Goal: Task Accomplishment & Management: Manage account settings

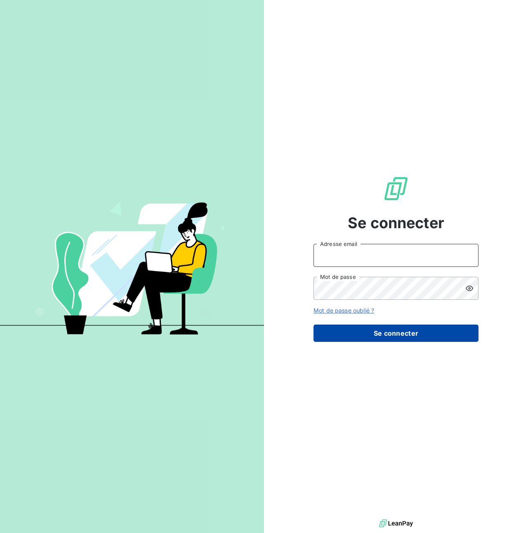
type input "[PERSON_NAME][EMAIL_ADDRESS][PERSON_NAME][DOMAIN_NAME]"
click at [365, 328] on button "Se connecter" at bounding box center [395, 333] width 165 height 17
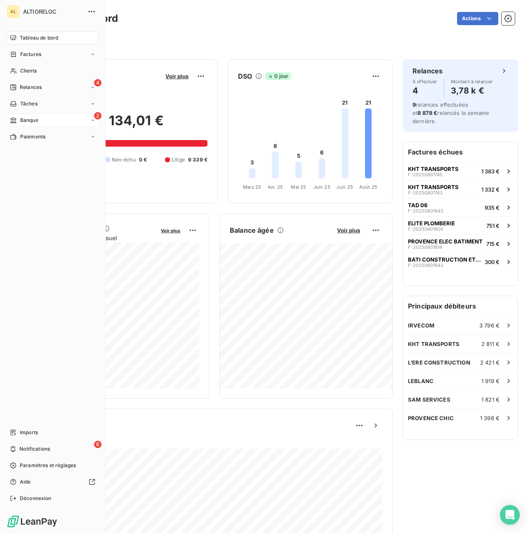
click at [31, 119] on span "Banque" at bounding box center [29, 120] width 18 height 7
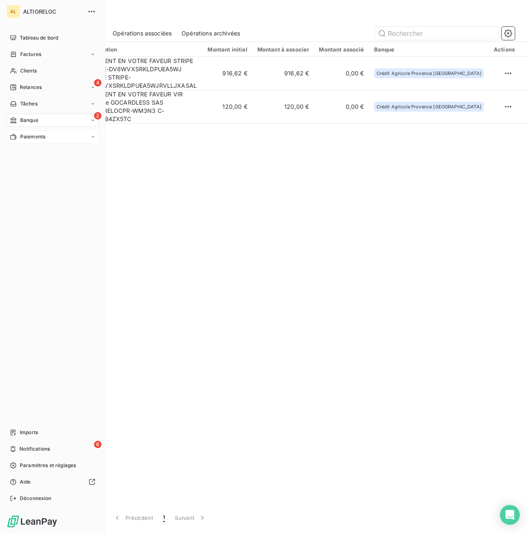
click at [32, 136] on span "Paiements" at bounding box center [32, 136] width 25 height 7
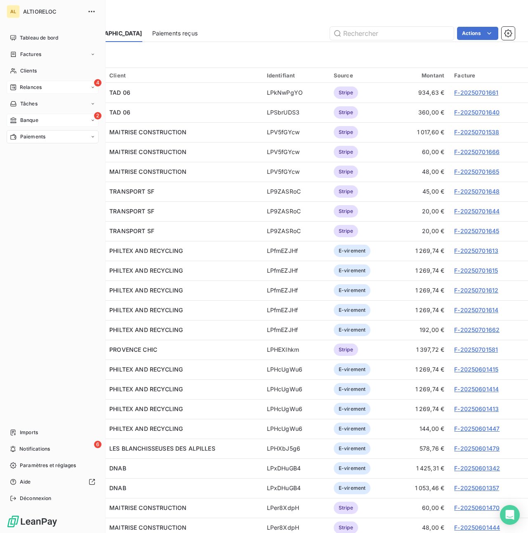
click at [23, 88] on span "Relances" at bounding box center [31, 87] width 22 height 7
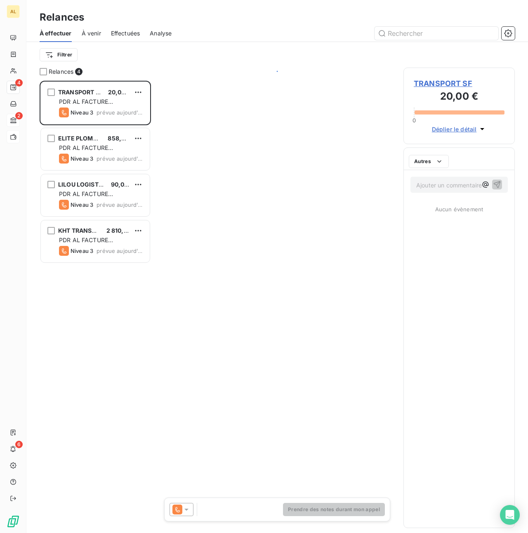
scroll to position [453, 111]
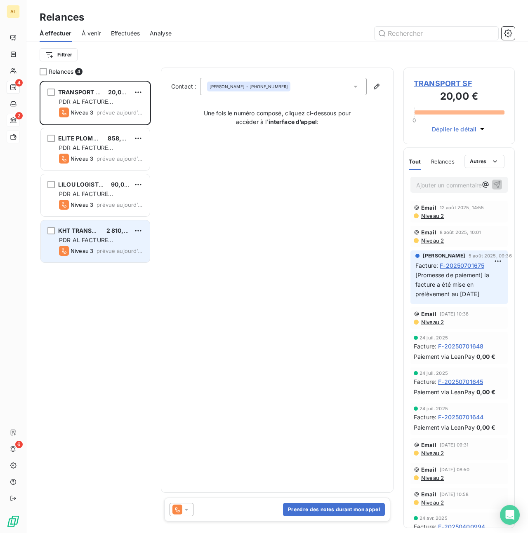
click at [87, 238] on span "PDR AL FACTURE [PERSON_NAME]" at bounding box center [86, 244] width 54 height 15
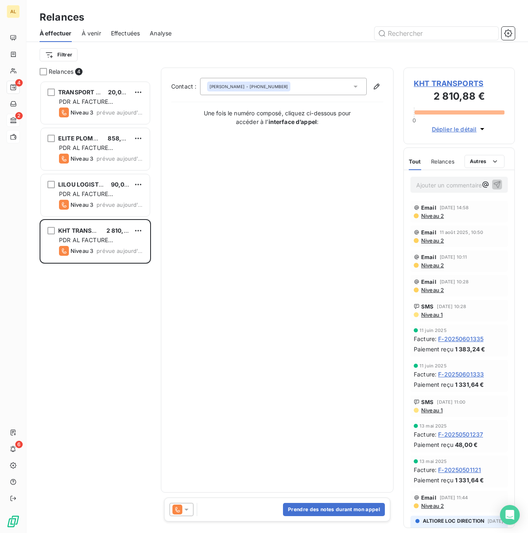
click at [452, 81] on span "KHT TRANSPORTS" at bounding box center [458, 83] width 91 height 11
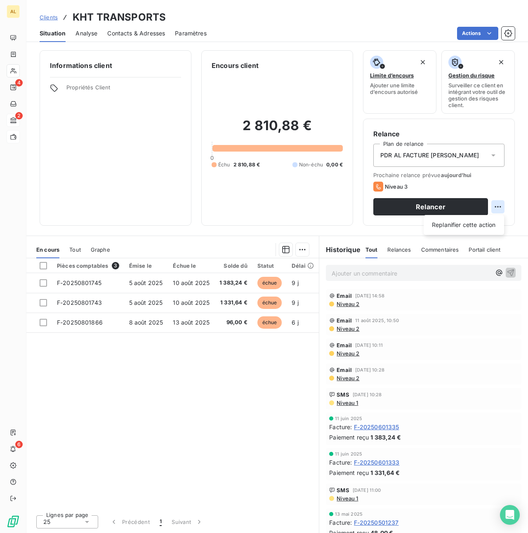
click at [498, 208] on html "AL 4 2 6 Clients KHT TRANSPORTS Situation Analyse Contacts & Adresses Paramètre…" at bounding box center [264, 266] width 528 height 533
click at [455, 229] on div "Replanifier cette action" at bounding box center [464, 224] width 74 height 13
select select "7"
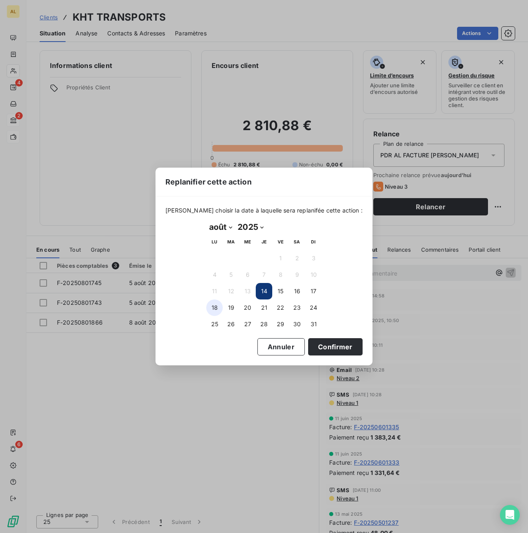
click at [215, 309] on button "18" at bounding box center [214, 308] width 16 height 16
click at [321, 350] on button "Confirmer" at bounding box center [335, 346] width 54 height 17
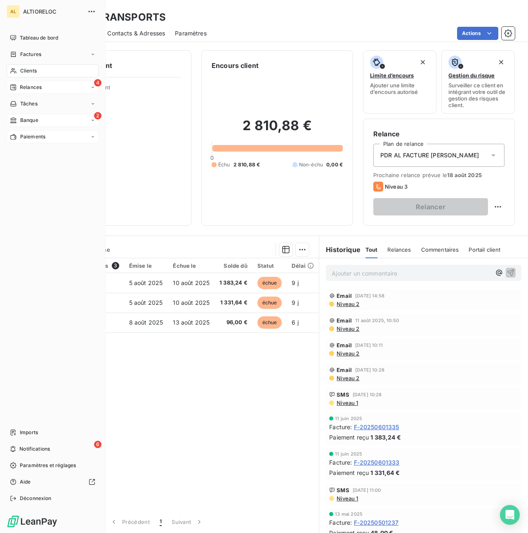
click at [23, 88] on span "Relances" at bounding box center [31, 87] width 22 height 7
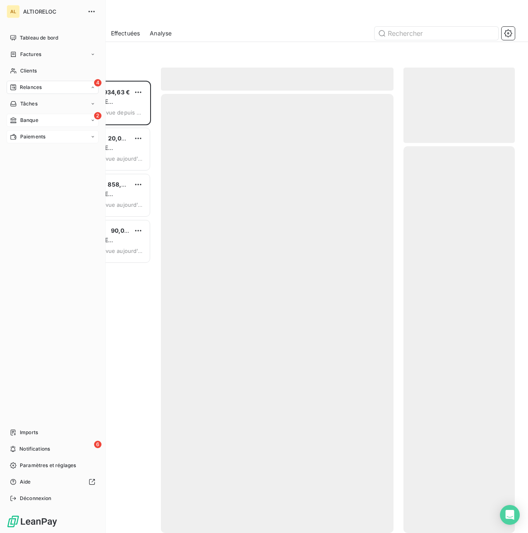
scroll to position [453, 111]
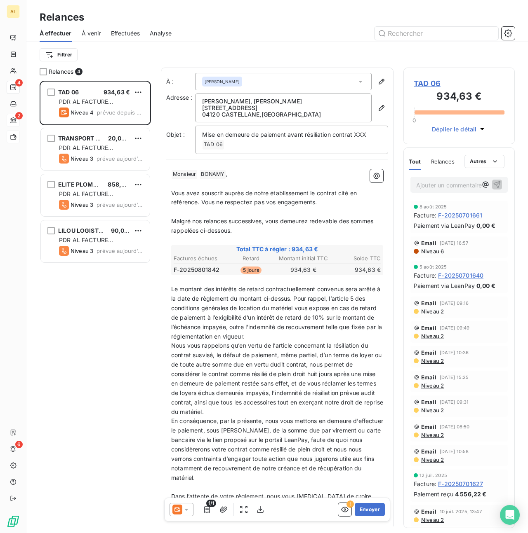
click at [423, 84] on span "TAD 06" at bounding box center [458, 83] width 91 height 11
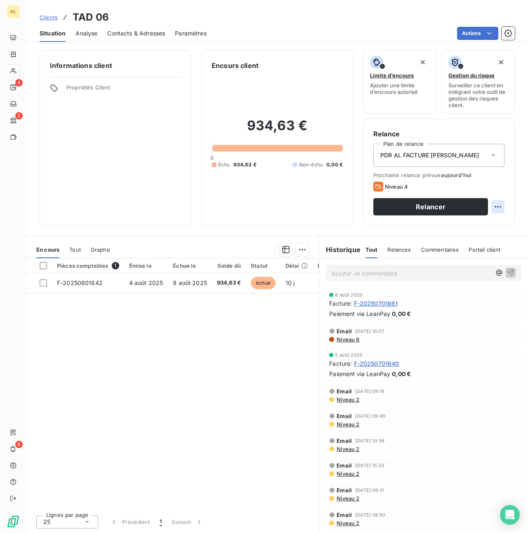
click at [500, 207] on html "AL 4 2 6 Clients TAD 06 Situation Analyse Contacts & Adresses Paramètres Action…" at bounding box center [264, 266] width 528 height 533
click at [481, 225] on div "Replanifier cette action" at bounding box center [464, 224] width 74 height 13
select select "7"
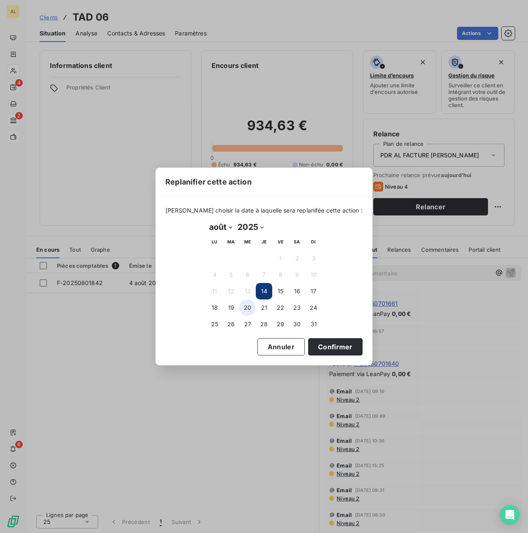
click at [250, 310] on button "20" at bounding box center [247, 308] width 16 height 16
click at [318, 345] on button "Confirmer" at bounding box center [335, 346] width 54 height 17
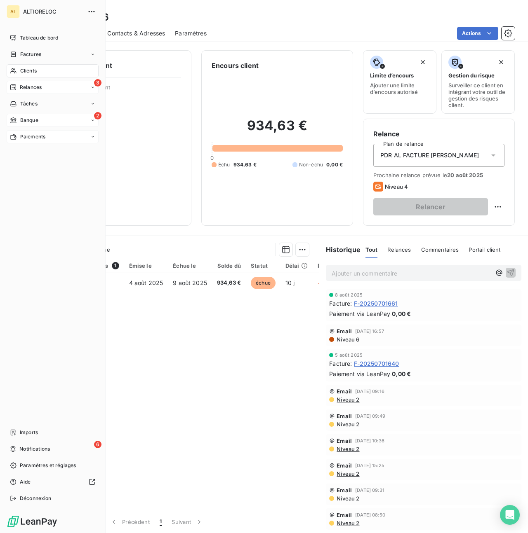
click at [28, 85] on span "Relances" at bounding box center [31, 87] width 22 height 7
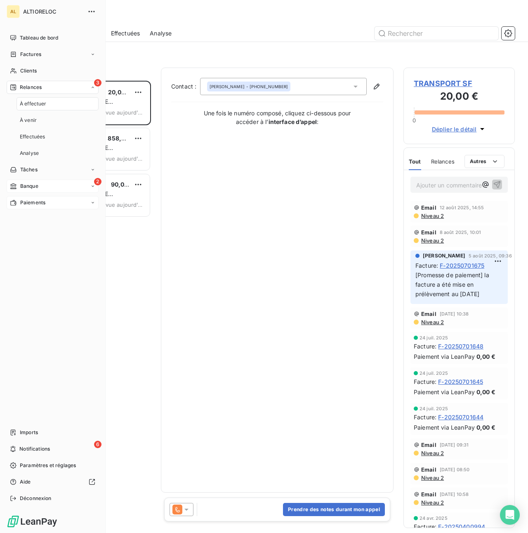
scroll to position [453, 111]
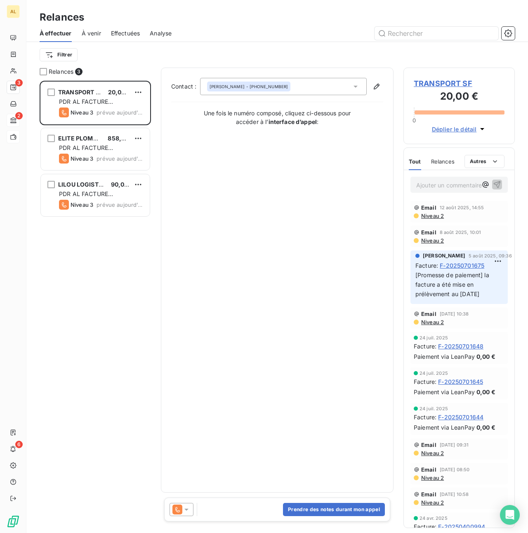
click at [447, 160] on span "Relances" at bounding box center [442, 161] width 23 height 7
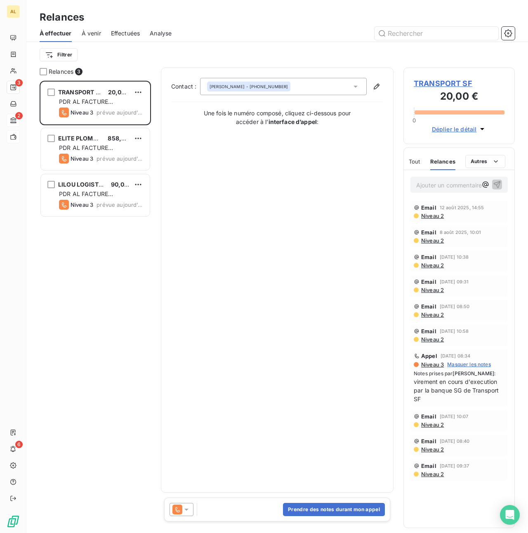
click at [450, 82] on span "TRANSPORT SF" at bounding box center [458, 83] width 91 height 11
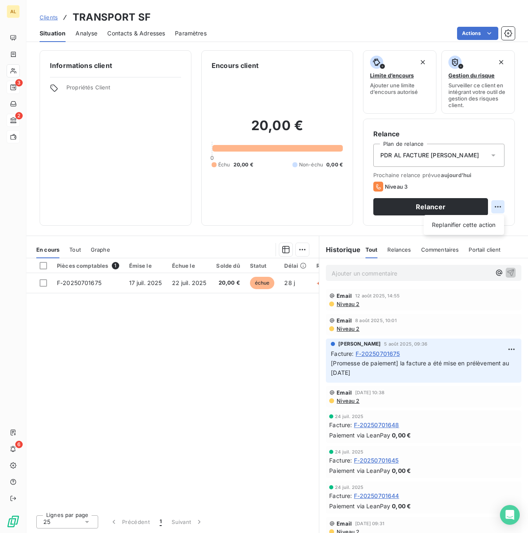
click at [498, 210] on html "AL 3 2 6 Clients TRANSPORT SF Situation Analyse Contacts & Adresses Paramètres …" at bounding box center [264, 266] width 528 height 533
click at [476, 223] on div "Replanifier cette action" at bounding box center [464, 224] width 74 height 13
select select "7"
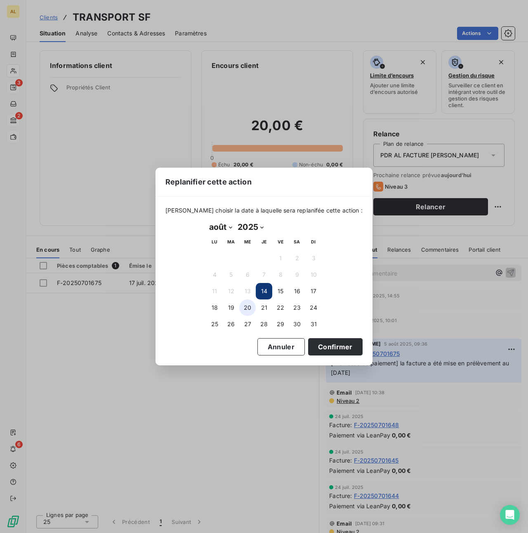
click at [244, 307] on button "20" at bounding box center [247, 308] width 16 height 16
click at [310, 342] on button "Confirmer" at bounding box center [335, 346] width 54 height 17
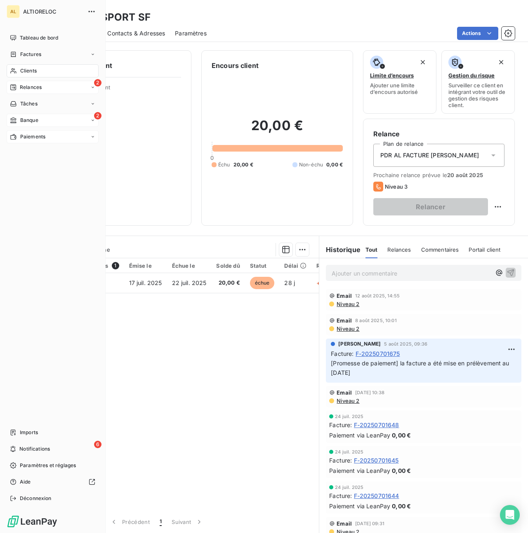
click at [37, 87] on span "Relances" at bounding box center [31, 87] width 22 height 7
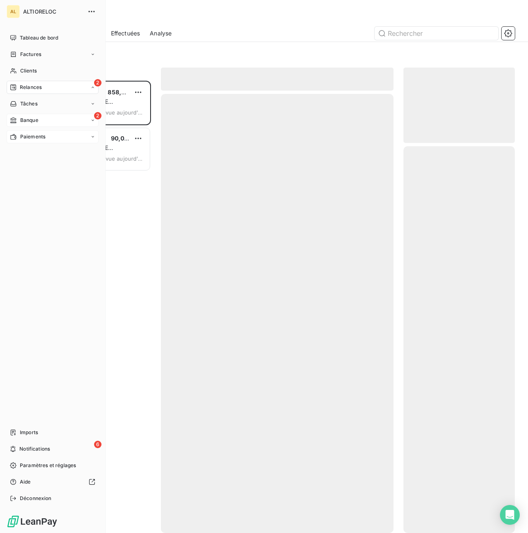
scroll to position [453, 111]
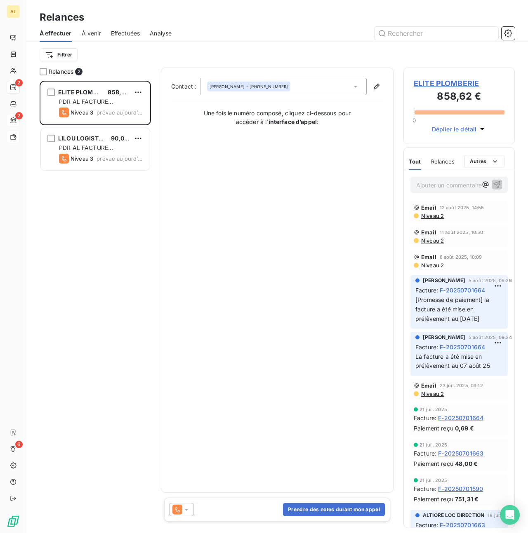
click at [187, 509] on icon at bounding box center [186, 510] width 4 height 2
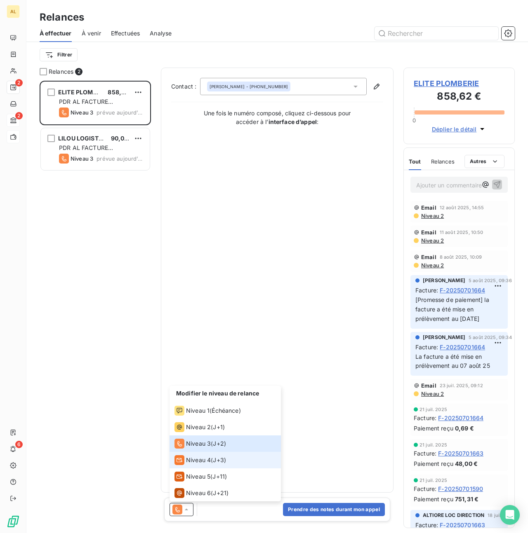
click at [200, 460] on span "Niveau 4" at bounding box center [198, 460] width 25 height 8
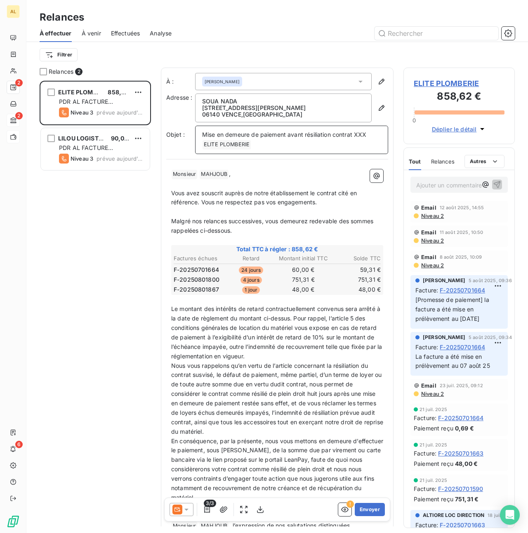
click at [366, 136] on span "Mise en demeure de paiement avant résiliation contrat XXX" at bounding box center [284, 134] width 164 height 7
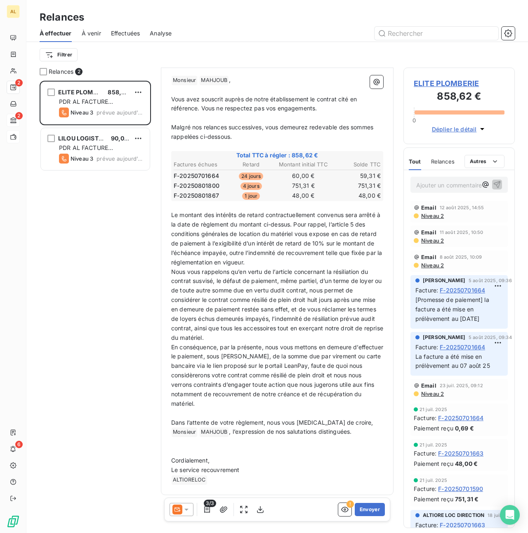
scroll to position [0, 0]
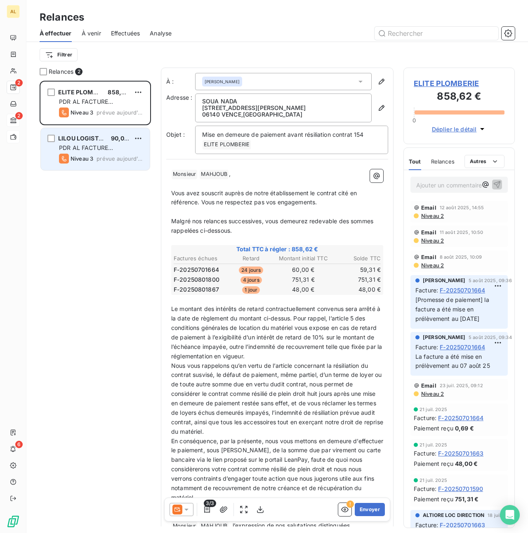
click at [77, 155] on span "Niveau 3" at bounding box center [81, 158] width 23 height 7
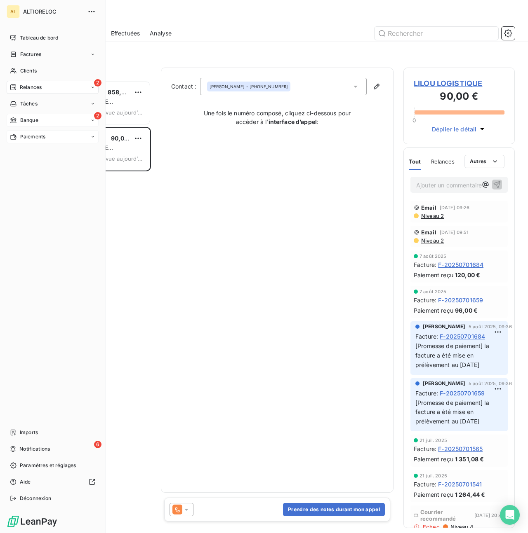
click at [21, 124] on div "2 Banque" at bounding box center [53, 120] width 92 height 13
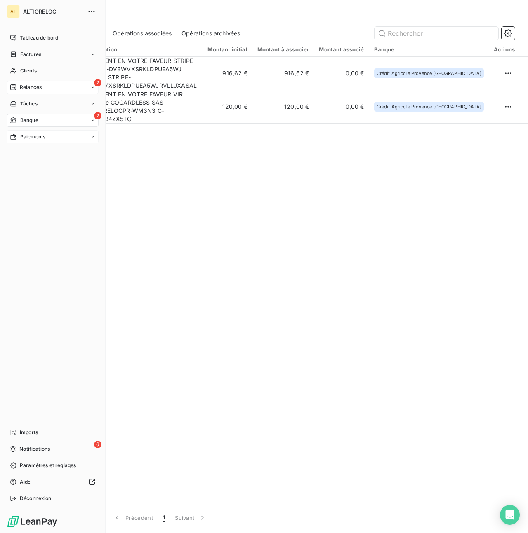
click at [17, 140] on div "Paiements" at bounding box center [27, 136] width 35 height 7
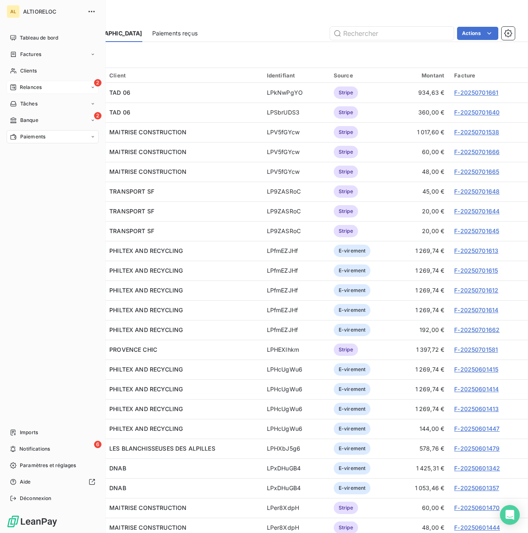
click at [13, 89] on icon at bounding box center [13, 87] width 7 height 7
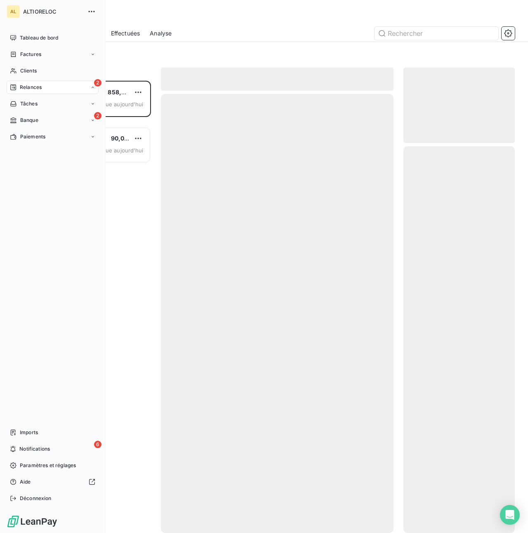
scroll to position [453, 111]
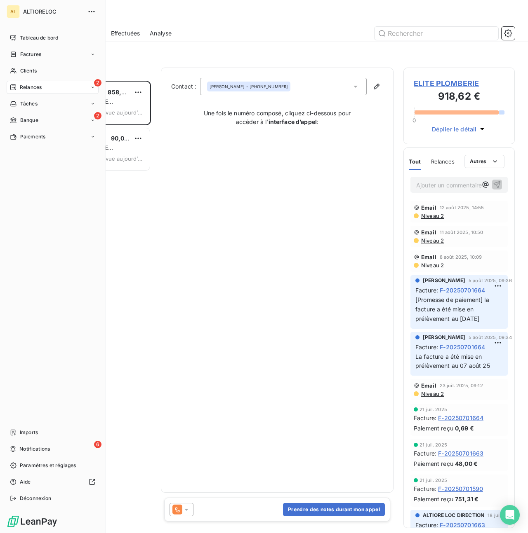
click at [27, 9] on span "ALTIORELOC" at bounding box center [52, 11] width 59 height 7
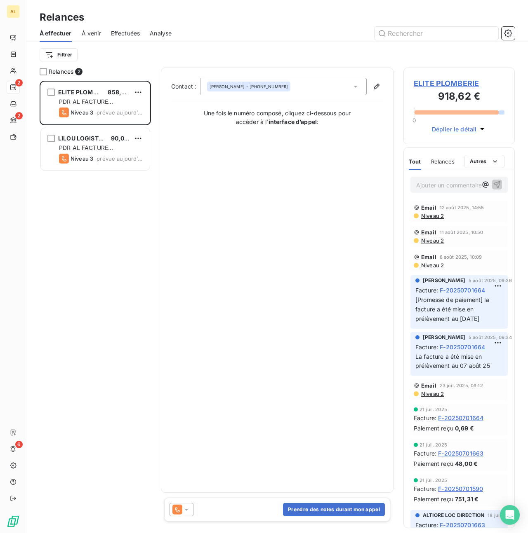
click at [216, 223] on div "Contact : BRAHIM MAHJOUB - +33 7 84 19 79 28 Une fois le numéro composé, clique…" at bounding box center [277, 280] width 212 height 405
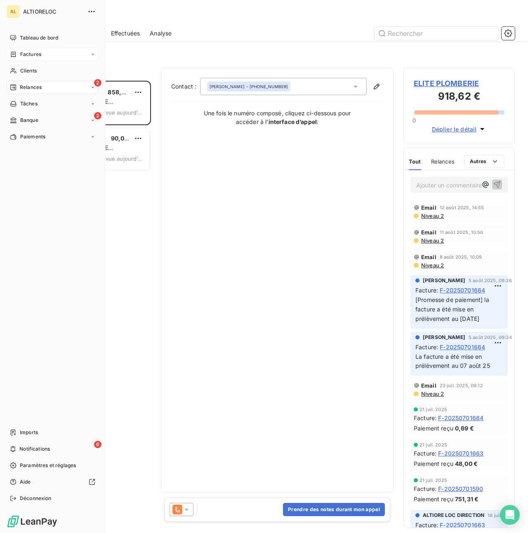
click at [19, 53] on div "Factures" at bounding box center [25, 54] width 31 height 7
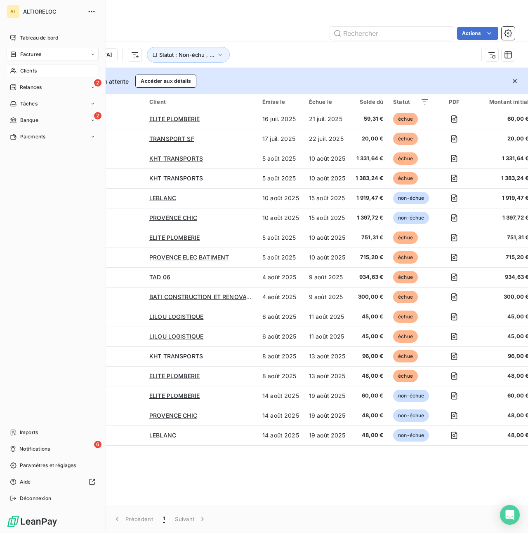
click at [30, 70] on span "Clients" at bounding box center [28, 70] width 16 height 7
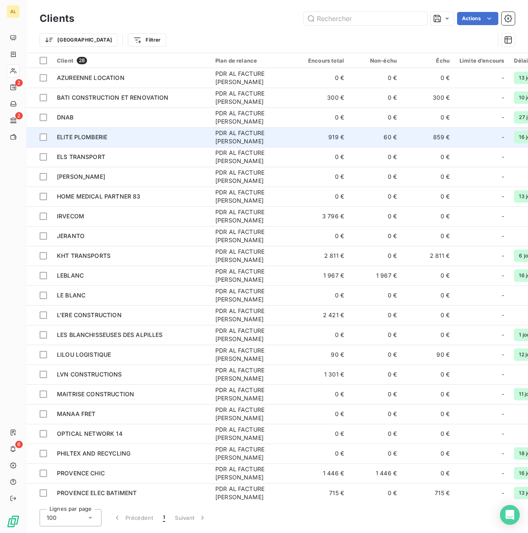
click at [85, 134] on span "ELITE PLOMBERIE" at bounding box center [82, 137] width 50 height 7
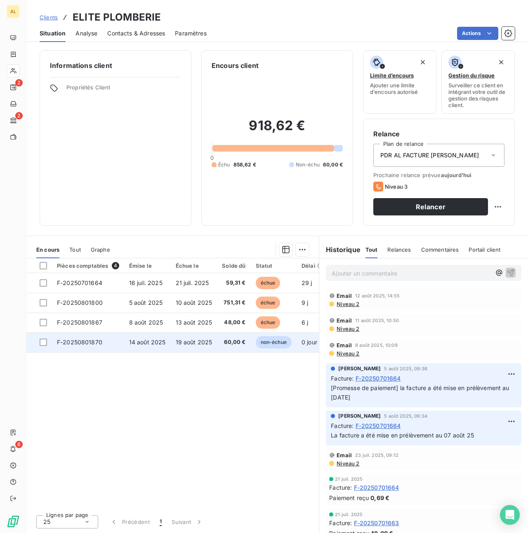
click at [95, 345] on span "F-20250801870" at bounding box center [79, 342] width 45 height 7
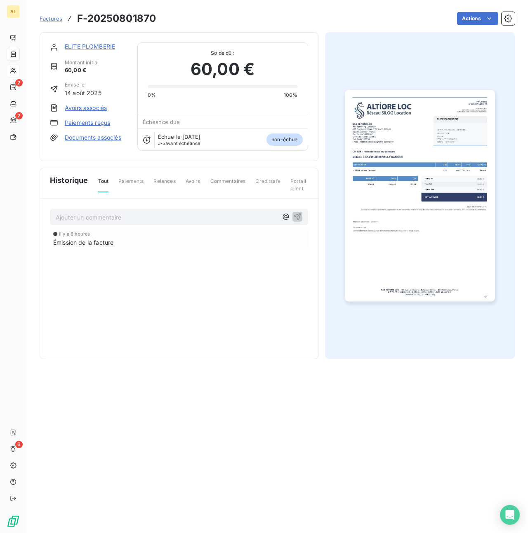
click at [93, 47] on link "ELITE PLOMBERIE" at bounding box center [90, 46] width 50 height 7
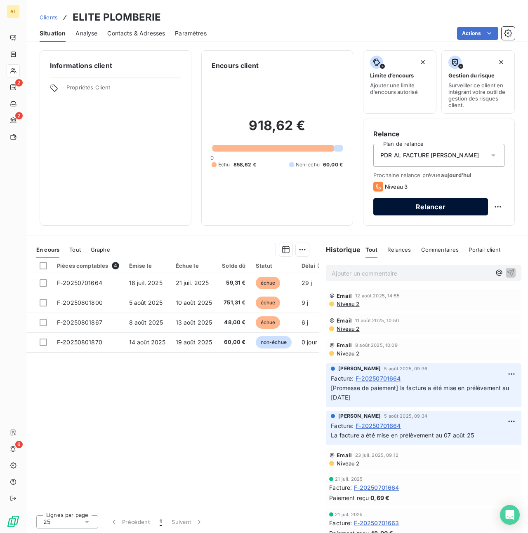
click at [428, 211] on button "Relancer" at bounding box center [430, 206] width 115 height 17
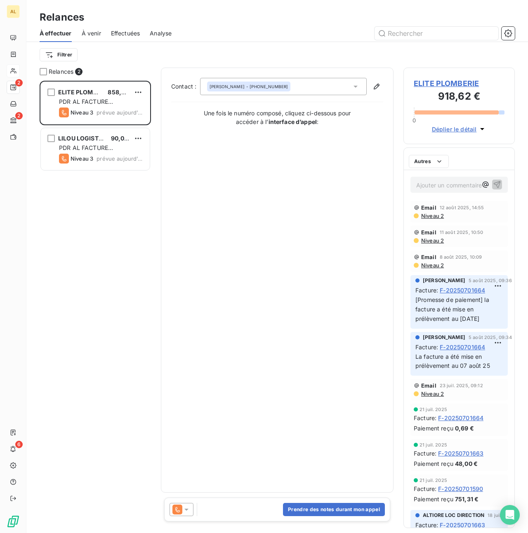
scroll to position [453, 111]
click at [188, 512] on icon at bounding box center [186, 510] width 8 height 8
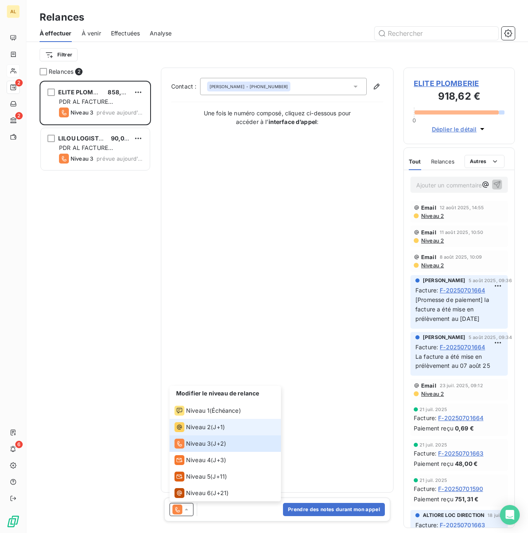
click at [200, 427] on span "Niveau 2" at bounding box center [198, 427] width 25 height 8
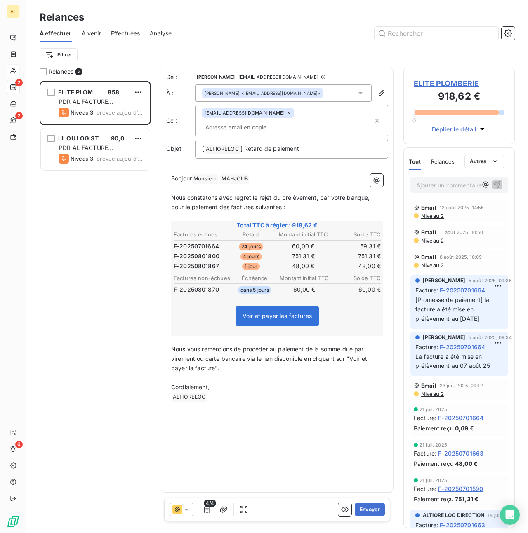
click at [185, 516] on div at bounding box center [181, 509] width 24 height 13
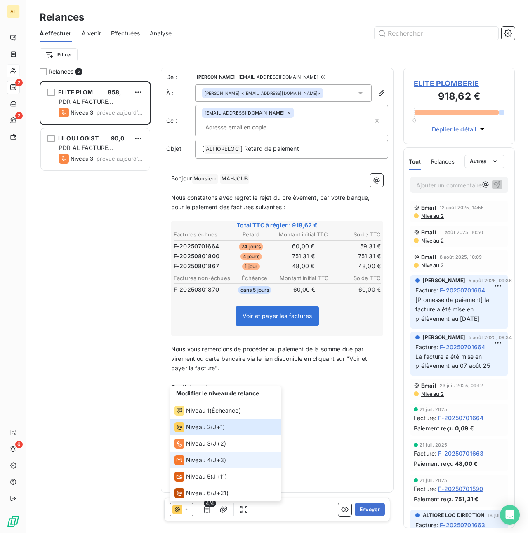
click at [195, 462] on span "Niveau 4" at bounding box center [198, 460] width 25 height 8
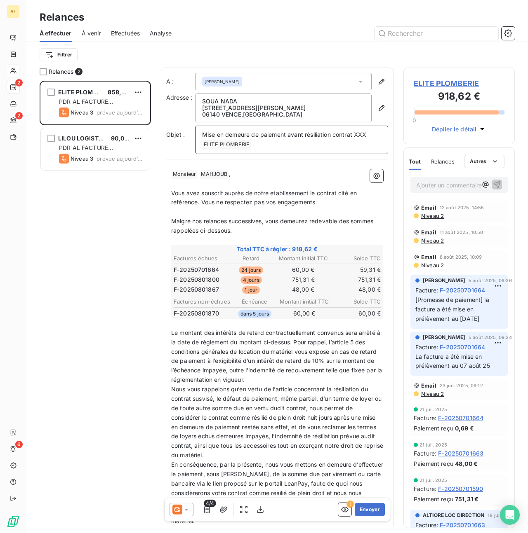
drag, startPoint x: 355, startPoint y: 136, endPoint x: 368, endPoint y: 136, distance: 12.4
click at [366, 136] on span "Mise en demeure de paiement avant résiliation contrat XXX" at bounding box center [284, 134] width 164 height 7
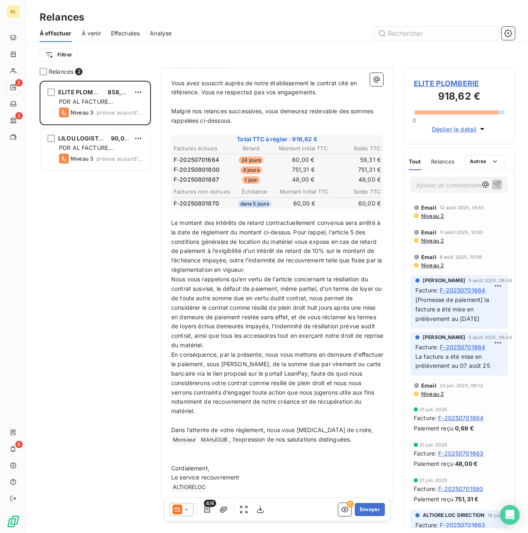
scroll to position [118, 0]
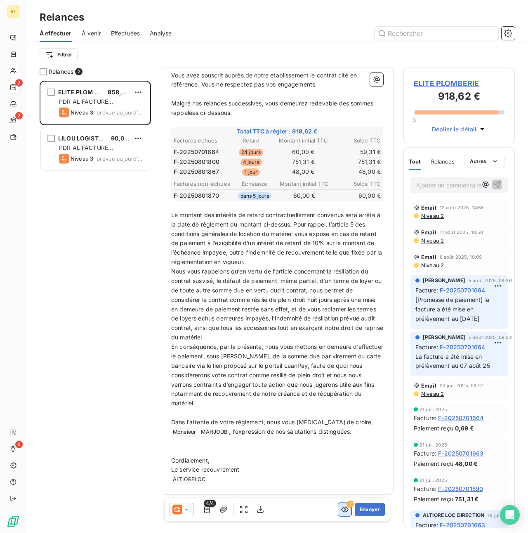
click at [346, 508] on icon "button" at bounding box center [344, 509] width 7 height 5
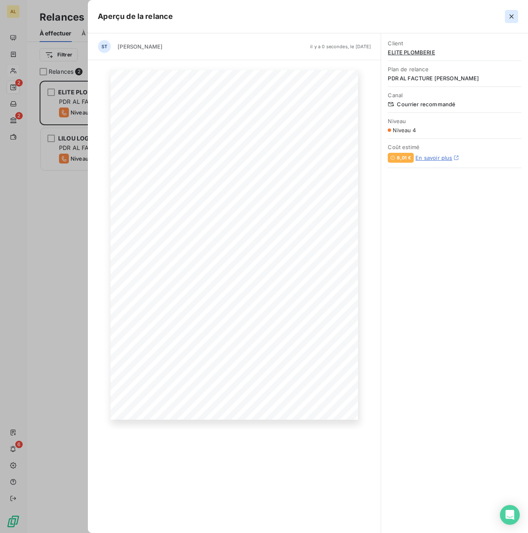
click at [511, 15] on icon "button" at bounding box center [511, 16] width 8 height 8
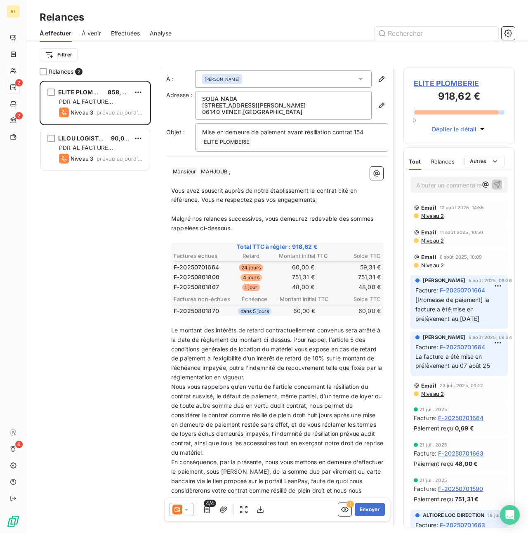
scroll to position [0, 0]
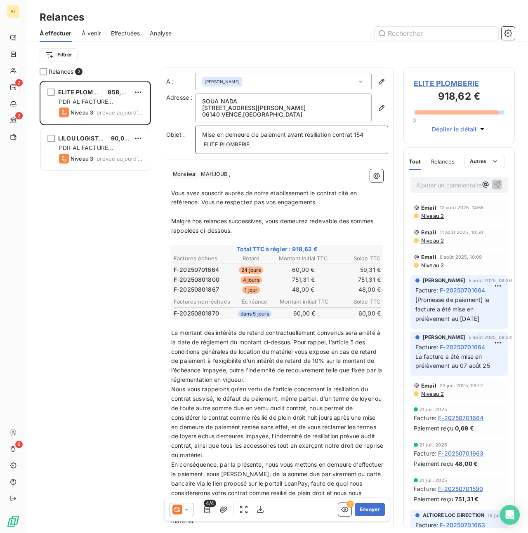
click at [368, 133] on p "Mise en demeure de paiement avant résiliation contrat 154 ELITE PLOMBERIE ﻿ ﻿" at bounding box center [291, 139] width 179 height 19
click at [342, 511] on icon "button" at bounding box center [344, 509] width 7 height 5
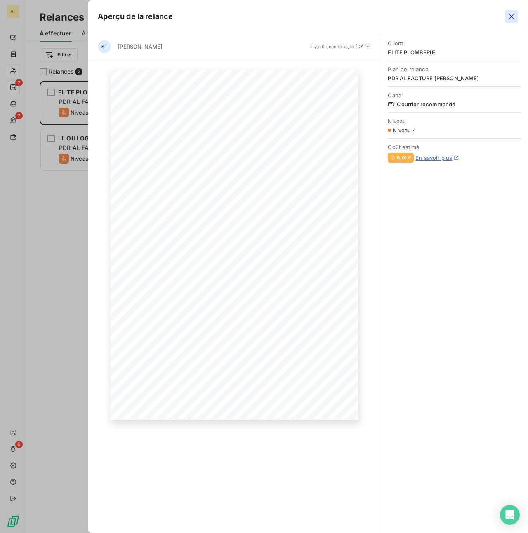
click at [515, 16] on button "button" at bounding box center [510, 16] width 13 height 13
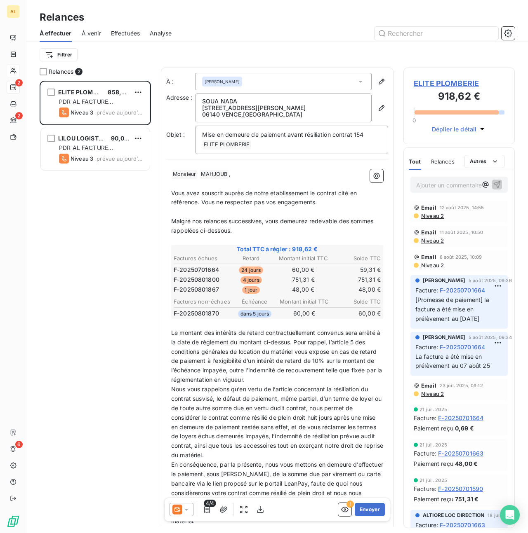
click at [202, 102] on p "SOUA NADA" at bounding box center [283, 101] width 162 height 7
click at [202, 101] on p "SOUA NADA" at bounding box center [283, 101] width 162 height 7
click at [383, 106] on icon "button" at bounding box center [381, 108] width 6 height 6
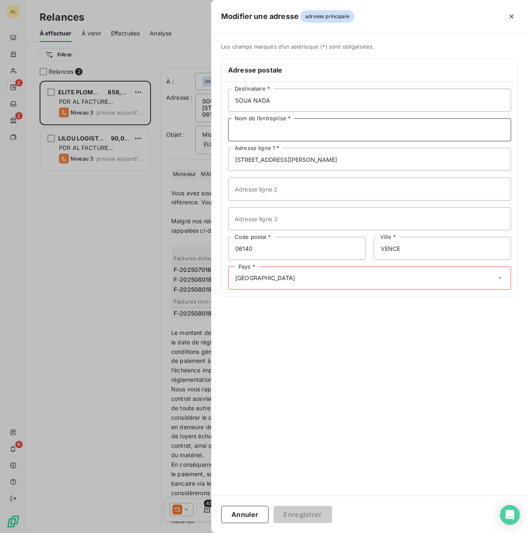
click at [278, 131] on input "Nom de l’entreprise *" at bounding box center [369, 129] width 283 height 23
type input "ELITE PLOMBERIE"
click at [345, 279] on div "Pays * FRANCE" at bounding box center [369, 278] width 283 height 23
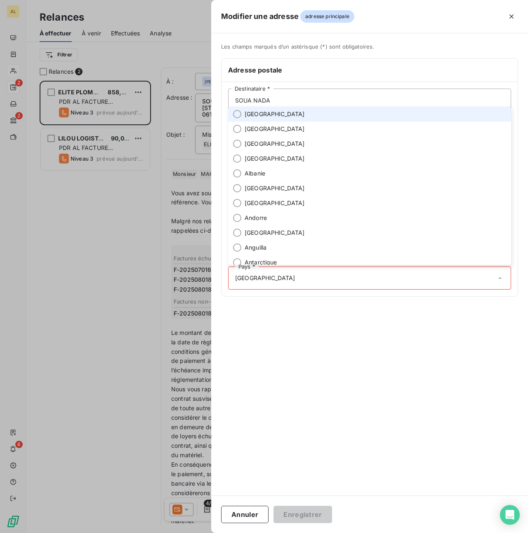
click at [246, 112] on span "France" at bounding box center [274, 114] width 60 height 8
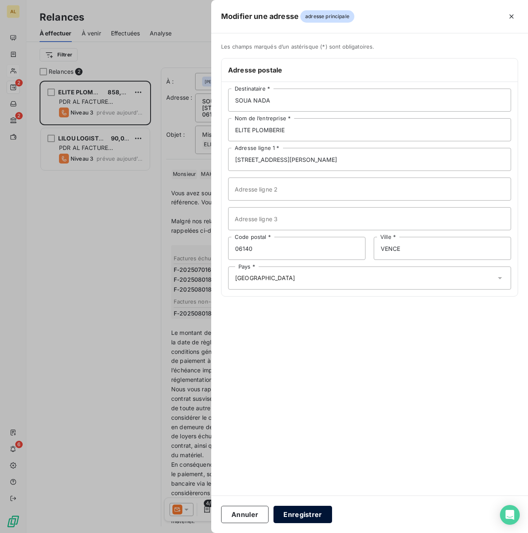
click at [303, 513] on button "Enregistrer" at bounding box center [302, 514] width 59 height 17
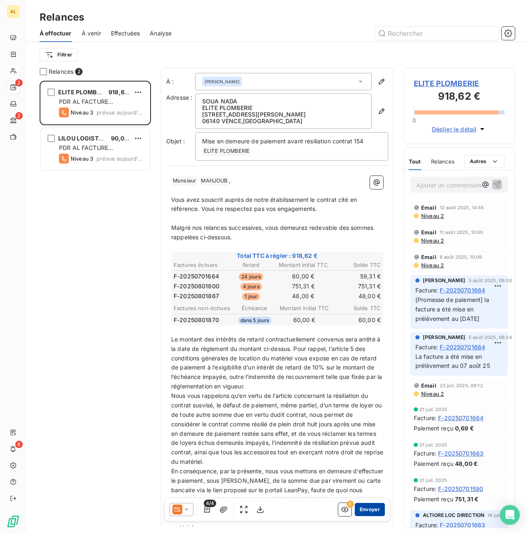
click at [367, 510] on button "Envoyer" at bounding box center [369, 509] width 30 height 13
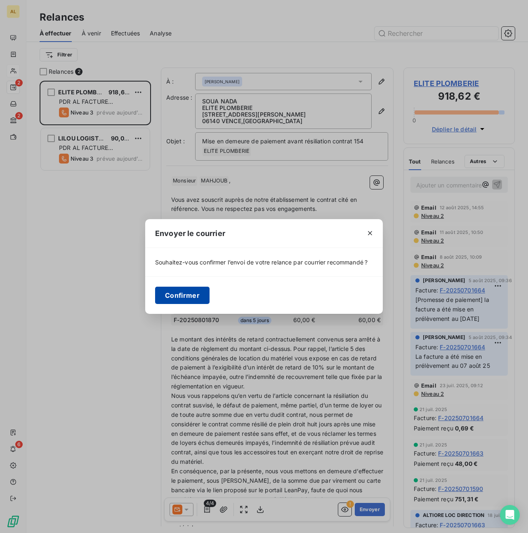
click at [174, 294] on button "Confirmer" at bounding box center [182, 295] width 54 height 17
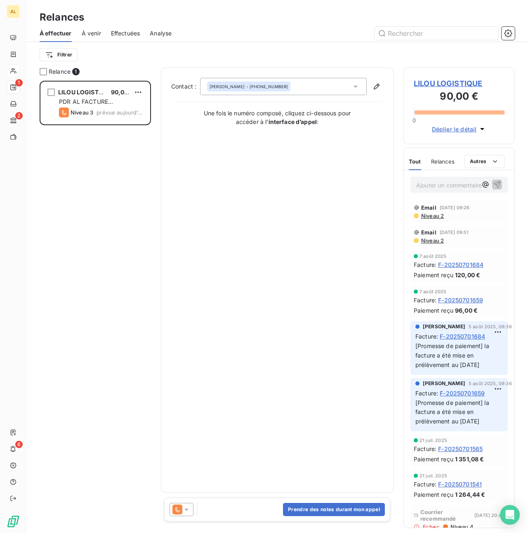
click at [424, 83] on span "LILOU LOGISTIQUE" at bounding box center [458, 83] width 91 height 11
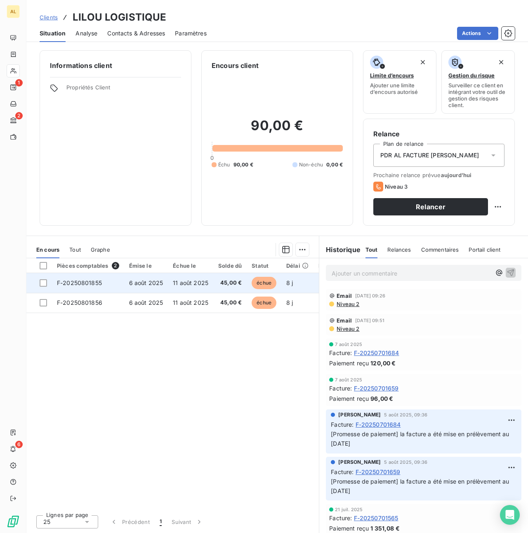
click at [86, 285] on span "F-20250801855" at bounding box center [79, 282] width 45 height 7
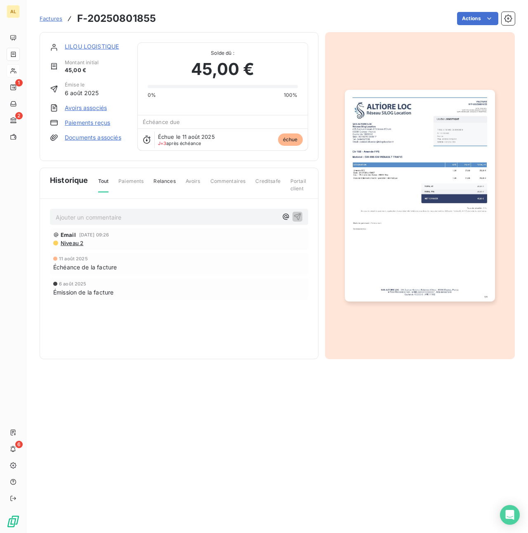
click at [423, 117] on img "button" at bounding box center [420, 196] width 150 height 212
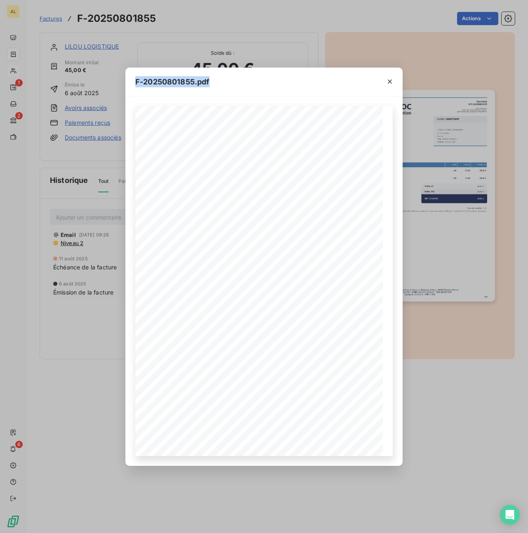
drag, startPoint x: 296, startPoint y: 78, endPoint x: 440, endPoint y: 74, distance: 143.5
click at [441, 74] on div "F-20250801855.pdf NET À PAYER 45,00 € SAS ALTIORE LOC Réseau Silog Location 435…" at bounding box center [264, 266] width 528 height 533
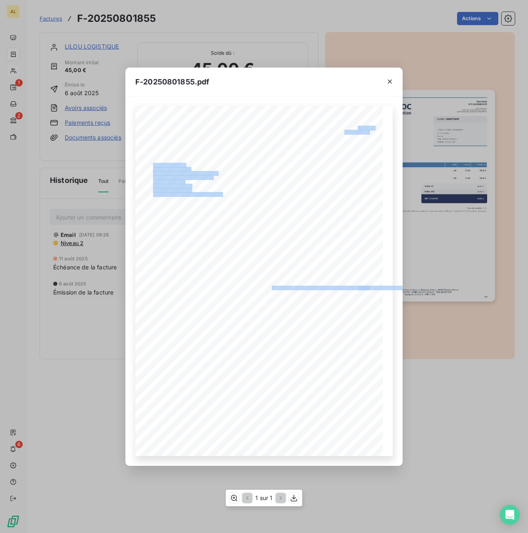
click at [343, 127] on div "NET À PAYER 45,00 € SAS ALTIORE LOC Réseau Silog Location 435 Avenue Honore d'E…" at bounding box center [263, 281] width 257 height 350
click at [389, 80] on icon "button" at bounding box center [389, 81] width 8 height 8
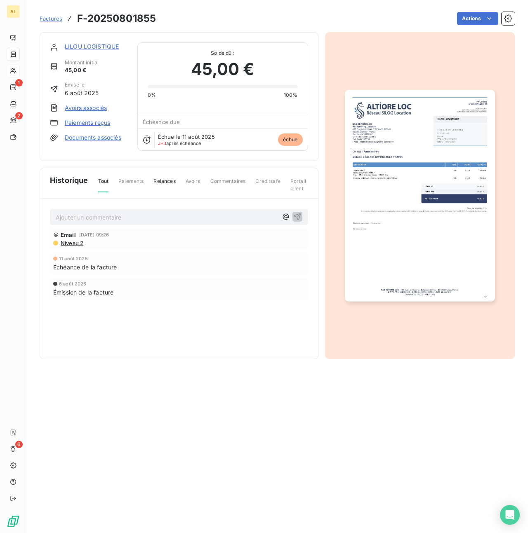
click at [81, 45] on link "LILOU LOGISTIQUE" at bounding box center [92, 46] width 54 height 7
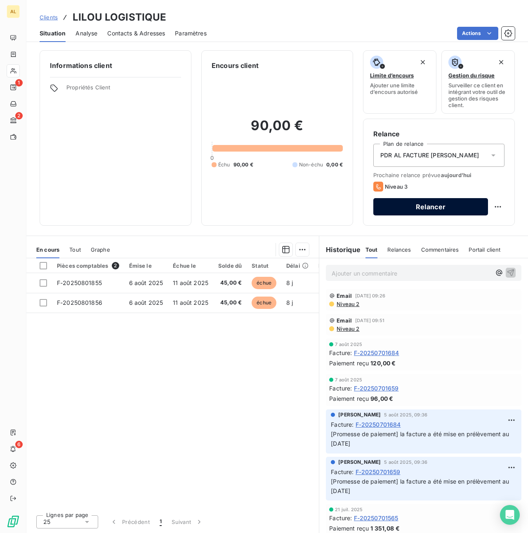
click at [439, 209] on button "Relancer" at bounding box center [430, 206] width 115 height 17
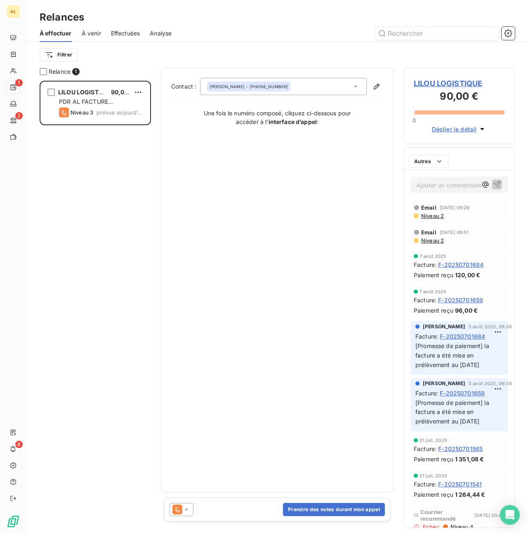
scroll to position [453, 111]
click at [436, 82] on span "LILOU LOGISTIQUE" at bounding box center [458, 83] width 91 height 11
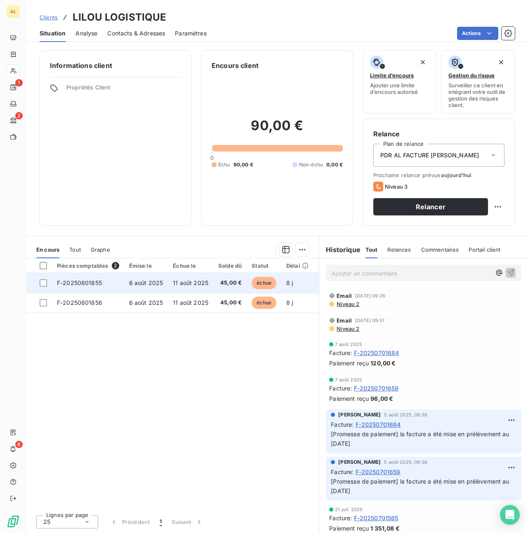
click at [80, 282] on span "F-20250801855" at bounding box center [79, 282] width 45 height 7
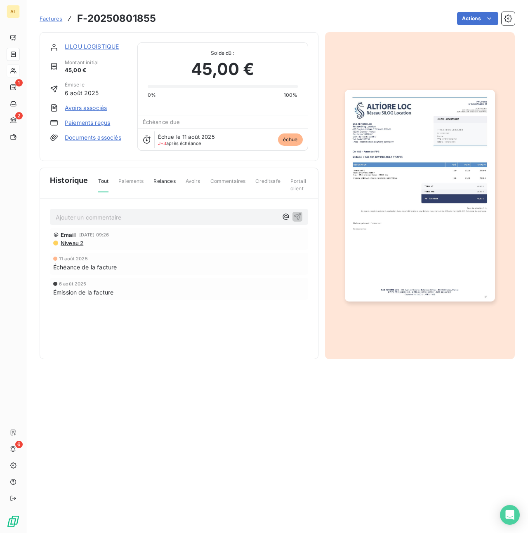
click at [387, 167] on img "button" at bounding box center [420, 196] width 150 height 212
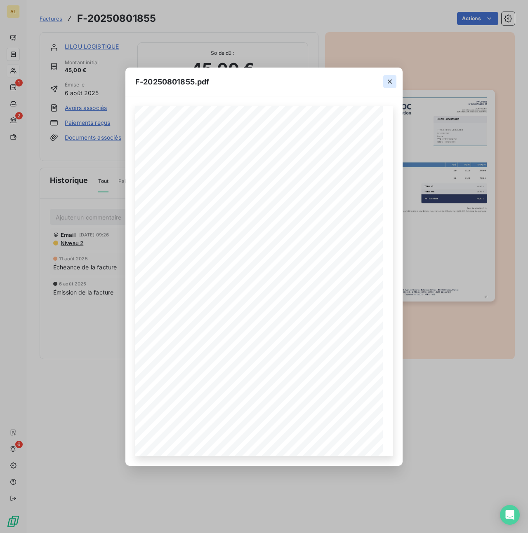
click at [388, 80] on icon "button" at bounding box center [389, 82] width 4 height 4
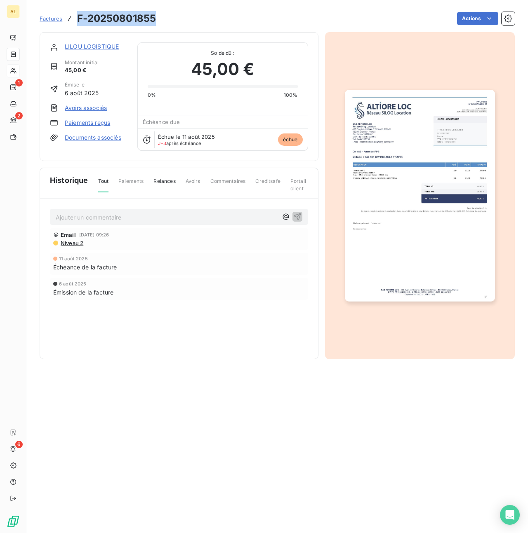
drag, startPoint x: 159, startPoint y: 17, endPoint x: 80, endPoint y: 16, distance: 79.1
click at [80, 16] on div "Factures F-20250801855 Actions" at bounding box center [277, 18] width 475 height 17
copy h3 "F-20250801855"
click at [93, 47] on link "LILOU LOGISTIQUE" at bounding box center [92, 46] width 54 height 7
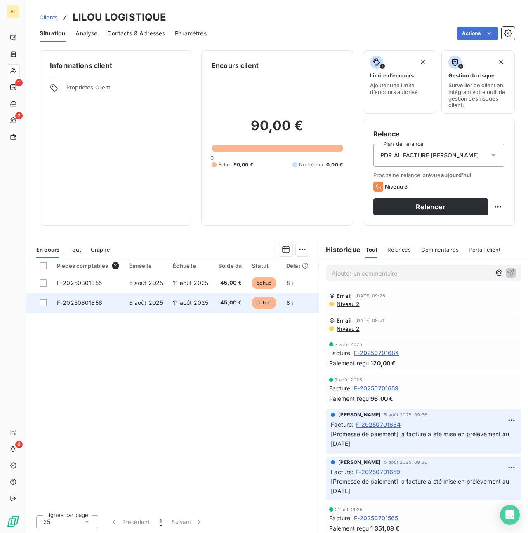
click at [86, 306] on span "F-20250801856" at bounding box center [79, 302] width 45 height 7
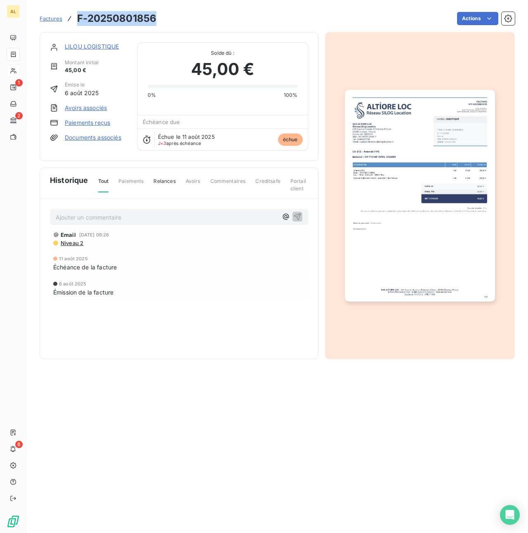
drag, startPoint x: 160, startPoint y: 16, endPoint x: 70, endPoint y: 16, distance: 90.7
click at [70, 16] on div "Factures F-20250801856 Actions" at bounding box center [277, 18] width 475 height 17
copy h3 "F-20250801856"
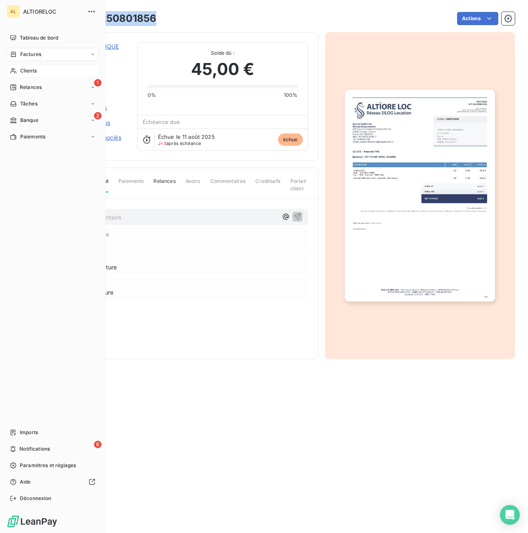
click at [21, 122] on span "Banque" at bounding box center [29, 120] width 18 height 7
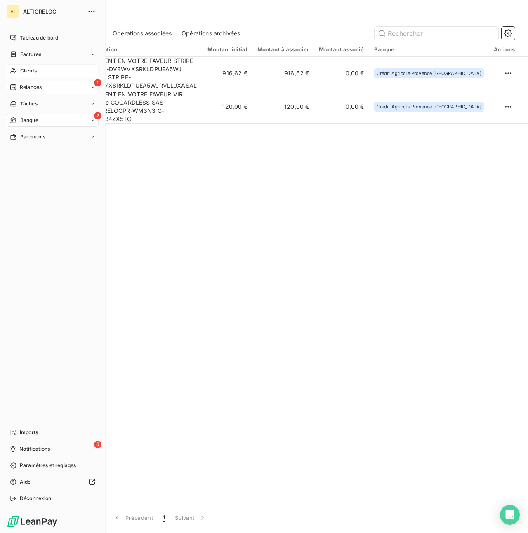
click at [20, 86] on span "Relances" at bounding box center [31, 87] width 22 height 7
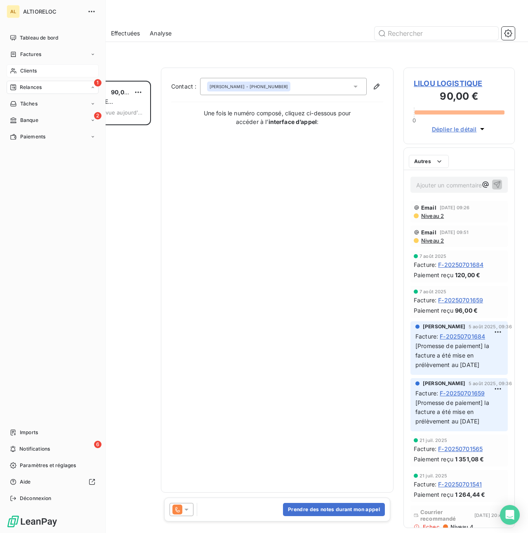
scroll to position [453, 111]
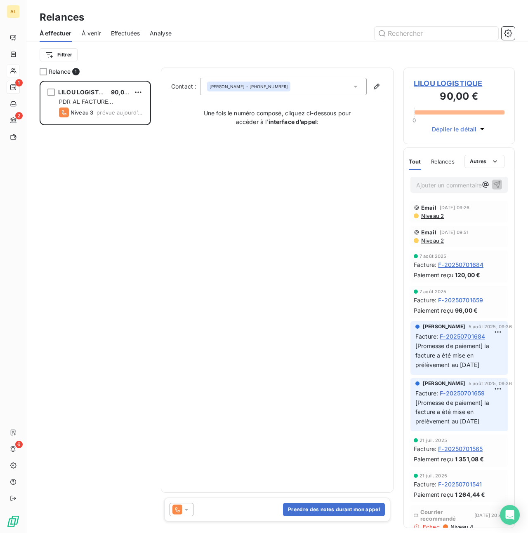
click at [449, 85] on span "LILOU LOGISTIQUE" at bounding box center [458, 83] width 91 height 11
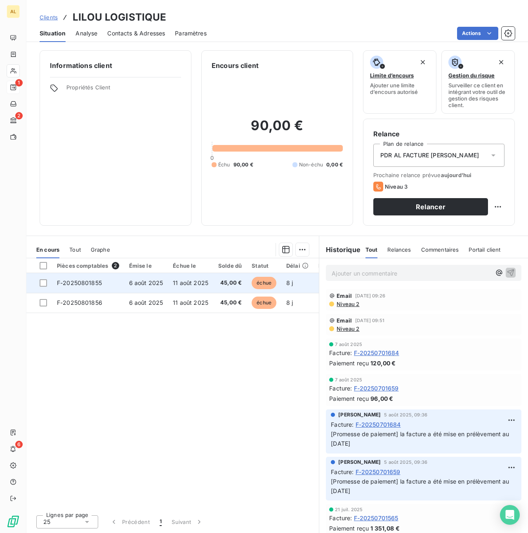
click at [95, 284] on span "F-20250801855" at bounding box center [79, 282] width 45 height 7
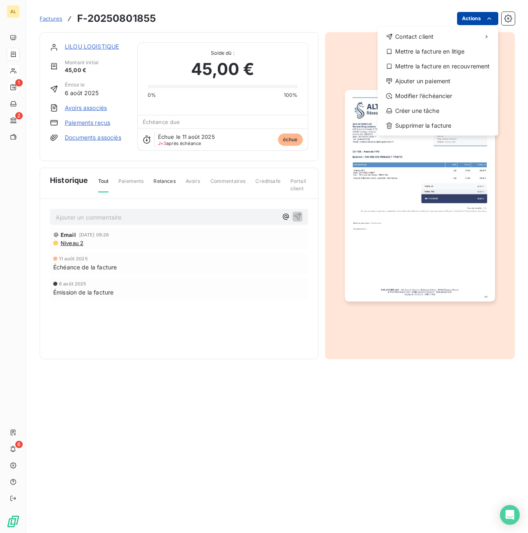
click at [493, 21] on html "AL 1 2 6 Factures F-20250801855 Actions Contact client Mettre la facture en lit…" at bounding box center [264, 266] width 528 height 533
click at [166, 314] on html "AL 1 2 6 Factures F-20250801855 Actions Contact client Mettre la facture en lit…" at bounding box center [264, 266] width 528 height 533
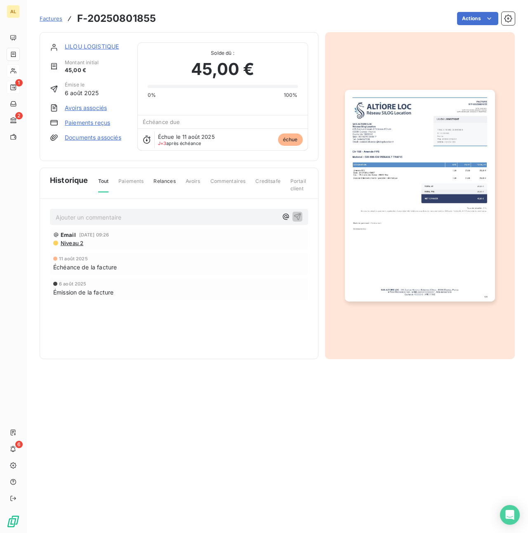
click at [100, 122] on link "Paiements reçus" at bounding box center [87, 123] width 45 height 8
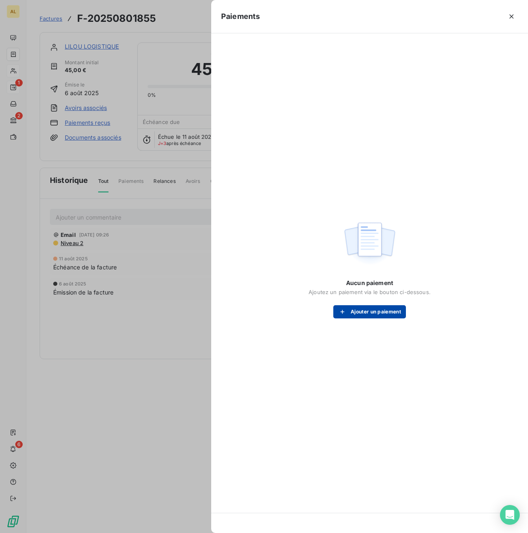
click at [364, 317] on button "Ajouter un paiement" at bounding box center [369, 311] width 73 height 13
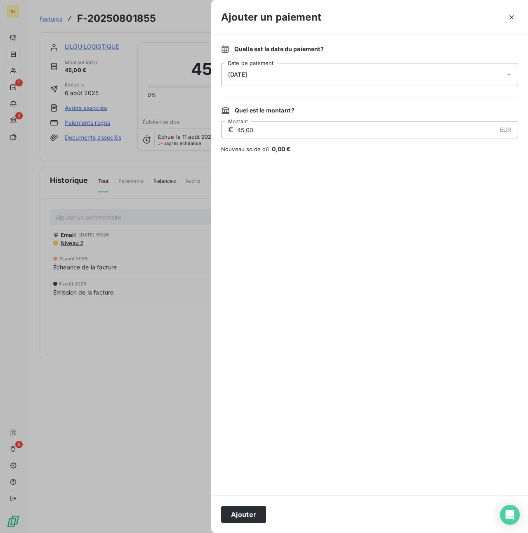
click at [508, 73] on icon at bounding box center [508, 74] width 8 height 8
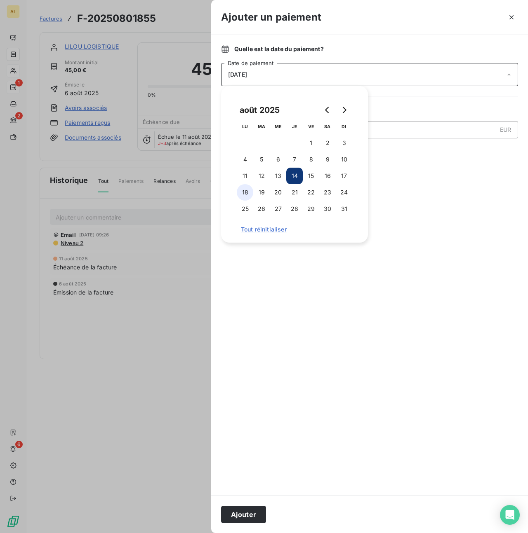
click at [244, 192] on button "18" at bounding box center [245, 192] width 16 height 16
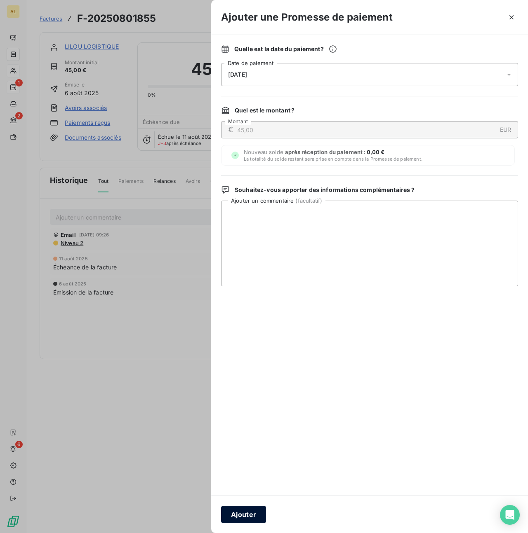
click at [251, 516] on button "Ajouter" at bounding box center [243, 514] width 45 height 17
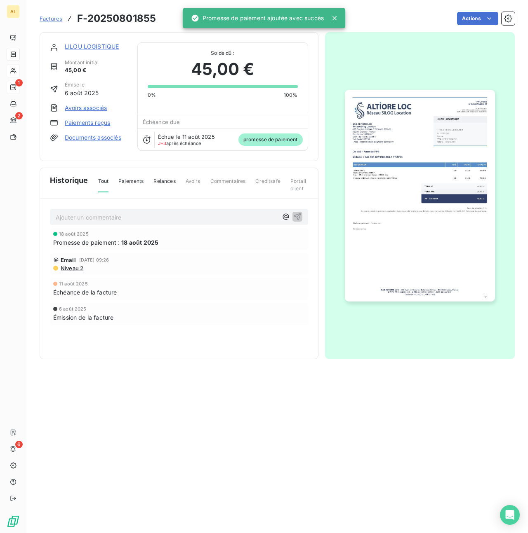
click at [95, 48] on link "LILOU LOGISTIQUE" at bounding box center [92, 46] width 54 height 7
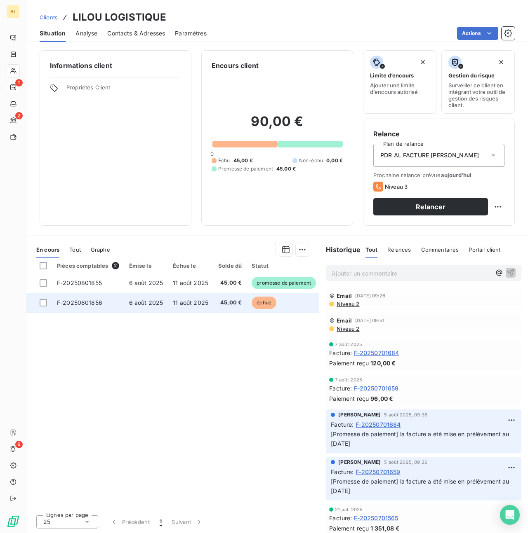
click at [81, 303] on span "F-20250801856" at bounding box center [79, 302] width 45 height 7
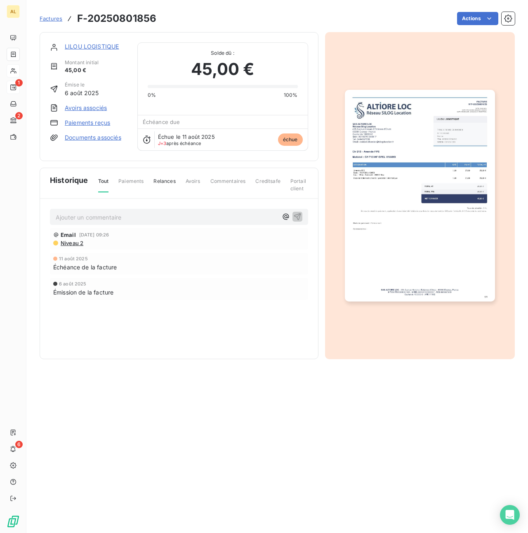
click at [91, 122] on link "Paiements reçus" at bounding box center [87, 123] width 45 height 8
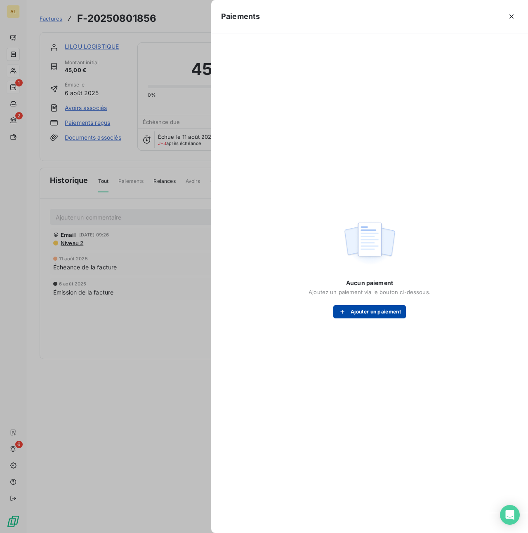
click at [358, 309] on button "Ajouter un paiement" at bounding box center [369, 311] width 73 height 13
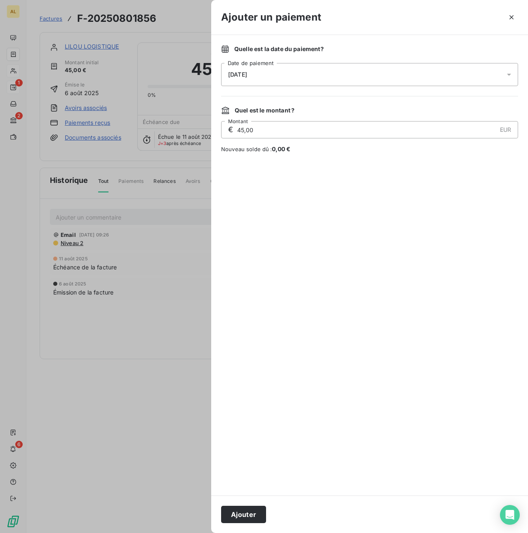
click at [267, 79] on div "14/08/2025" at bounding box center [369, 74] width 297 height 23
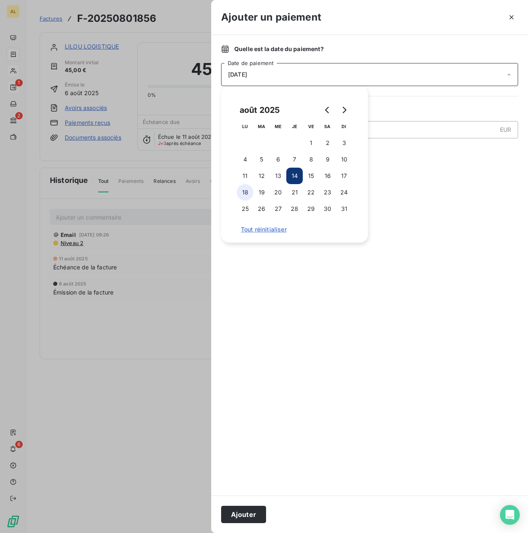
click at [242, 190] on button "18" at bounding box center [245, 192] width 16 height 16
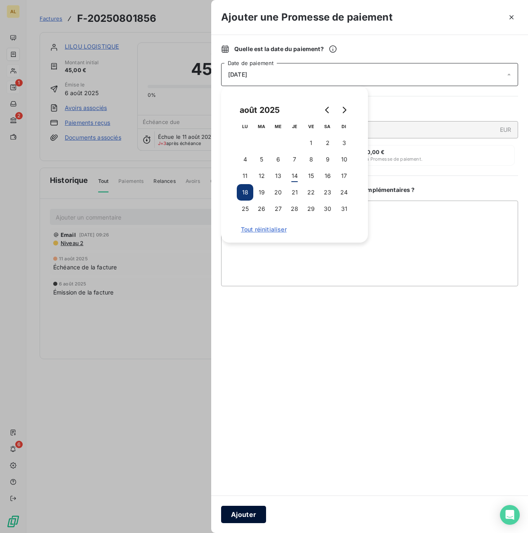
click at [240, 513] on button "Ajouter" at bounding box center [243, 514] width 45 height 17
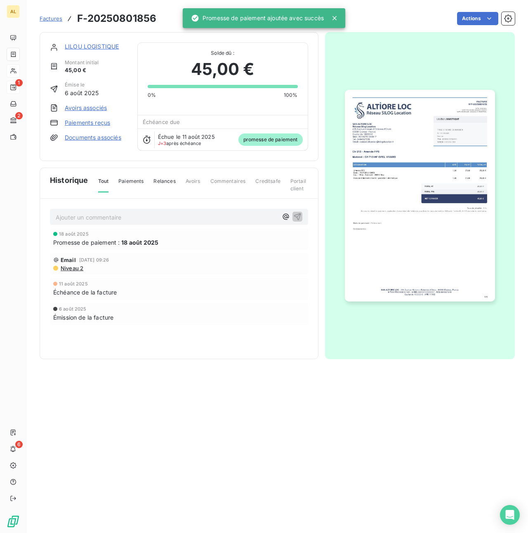
click at [95, 45] on link "LILOU LOGISTIQUE" at bounding box center [92, 46] width 54 height 7
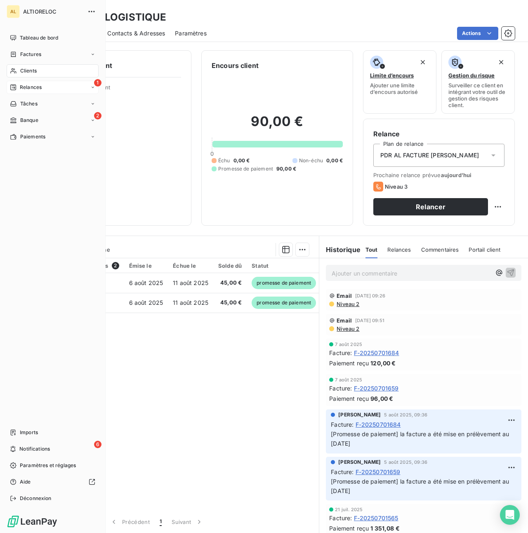
click at [20, 87] on span "Relances" at bounding box center [31, 87] width 22 height 7
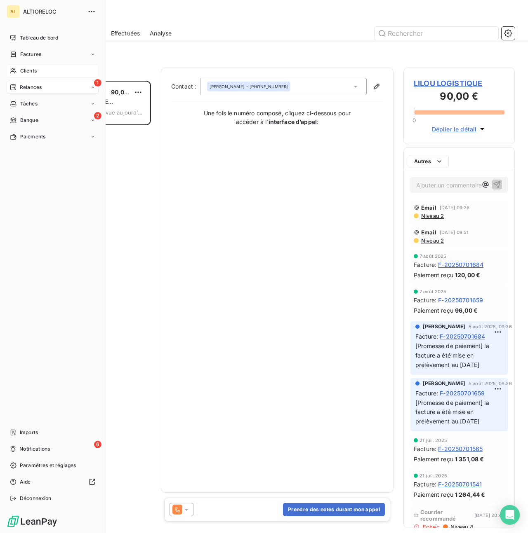
scroll to position [453, 111]
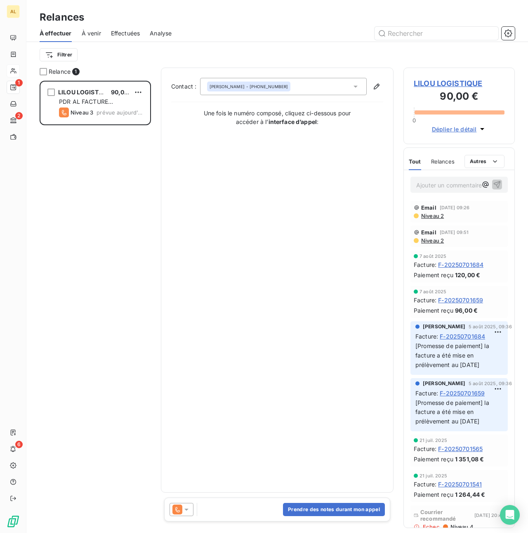
click at [444, 83] on span "LILOU LOGISTIQUE" at bounding box center [458, 83] width 91 height 11
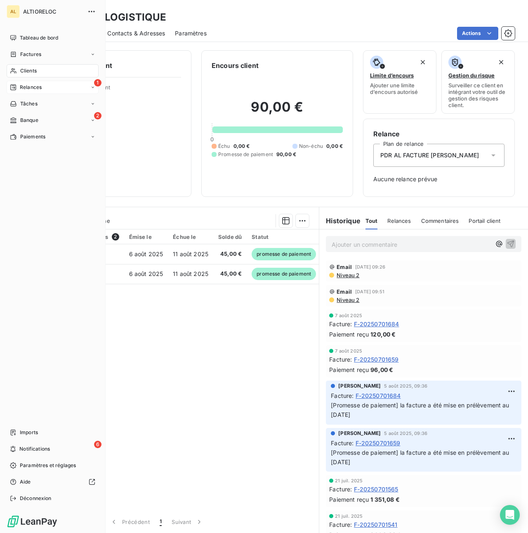
click at [46, 89] on div "1 Relances" at bounding box center [53, 87] width 92 height 13
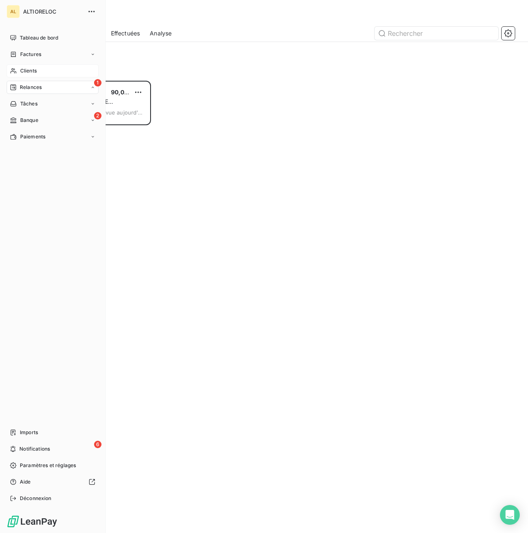
scroll to position [453, 111]
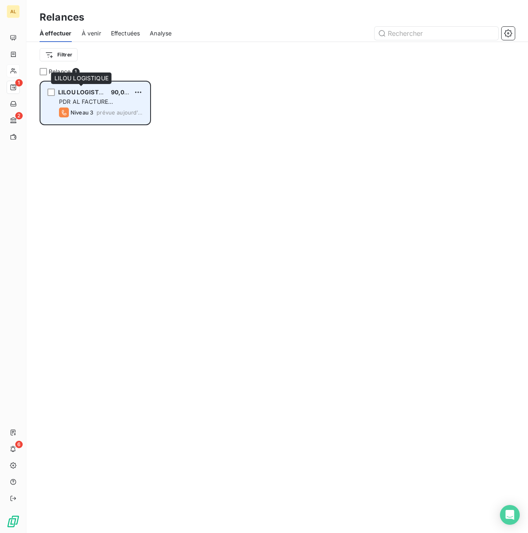
click at [73, 92] on span "LILOU LOGISTIQUE" at bounding box center [85, 92] width 54 height 7
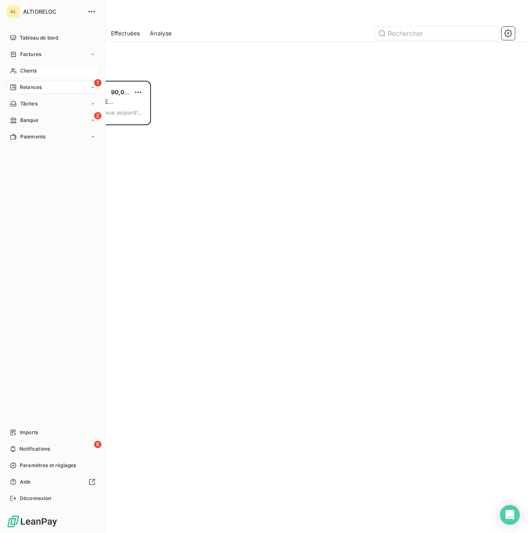
click at [27, 86] on span "Relances" at bounding box center [31, 87] width 22 height 7
click at [32, 55] on span "Factures" at bounding box center [30, 54] width 21 height 7
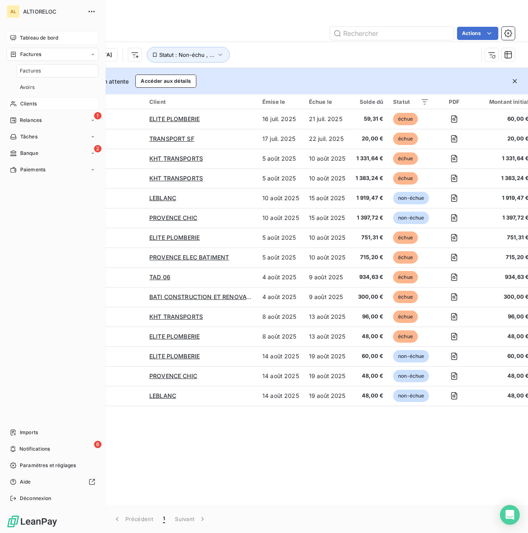
click at [41, 38] on span "Tableau de bord" at bounding box center [39, 37] width 38 height 7
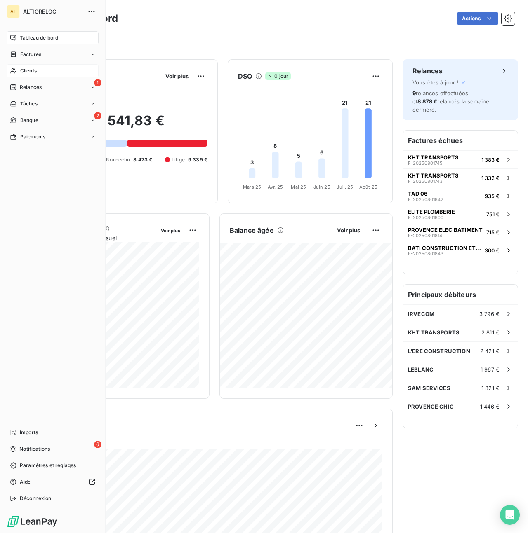
click at [54, 64] on div "Clients" at bounding box center [53, 70] width 92 height 13
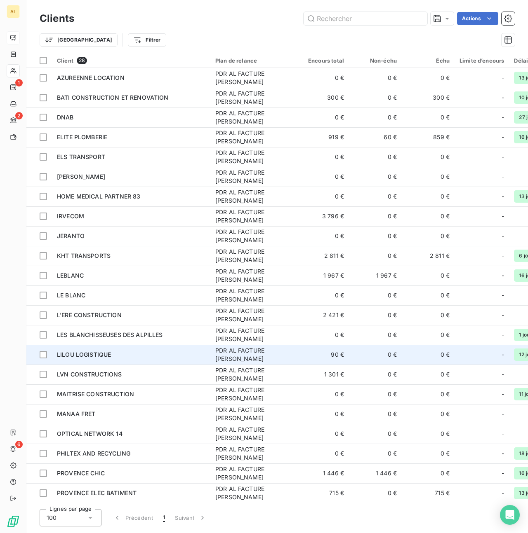
click at [88, 351] on span "LILOU LOGISTIQUE" at bounding box center [84, 354] width 54 height 7
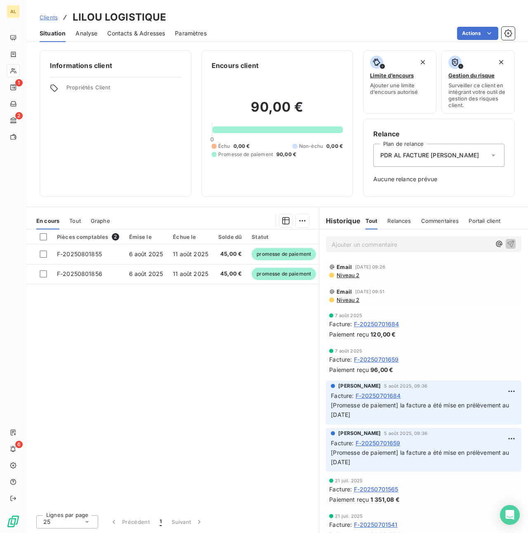
click at [449, 183] on span "Aucune relance prévue" at bounding box center [438, 179] width 131 height 8
click at [494, 159] on icon at bounding box center [493, 155] width 8 height 8
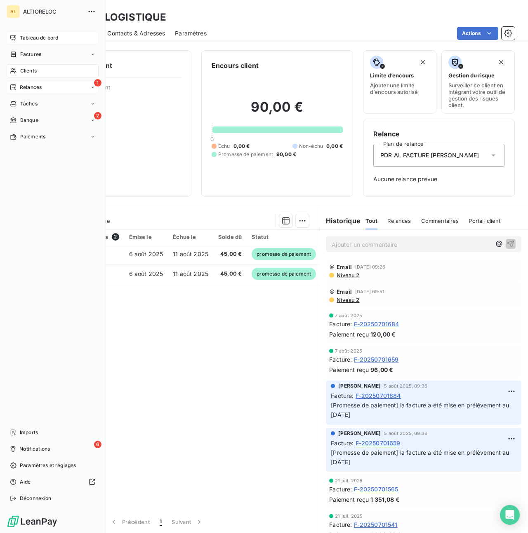
click at [35, 86] on span "Relances" at bounding box center [31, 87] width 22 height 7
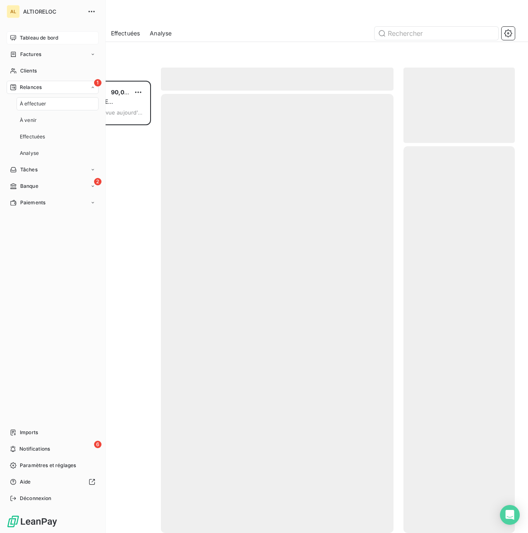
scroll to position [453, 111]
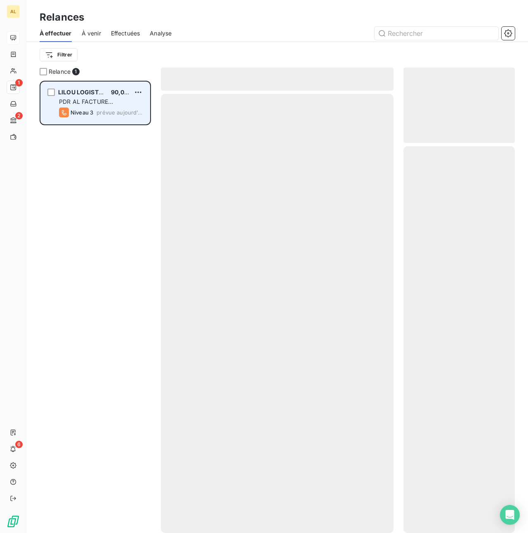
click at [113, 106] on div "LILOU LOGISTIQUE 90,00 € PDR AL FACTURE LOYER Niveau 3 prévue aujourd’hui" at bounding box center [95, 103] width 109 height 42
click at [57, 92] on div "LILOU LOGISTIQUE 90,00 € PDR AL FACTURE LOYER Niveau 3 prévue aujourd’hui" at bounding box center [95, 103] width 109 height 42
click at [51, 91] on div "grid" at bounding box center [50, 92] width 7 height 7
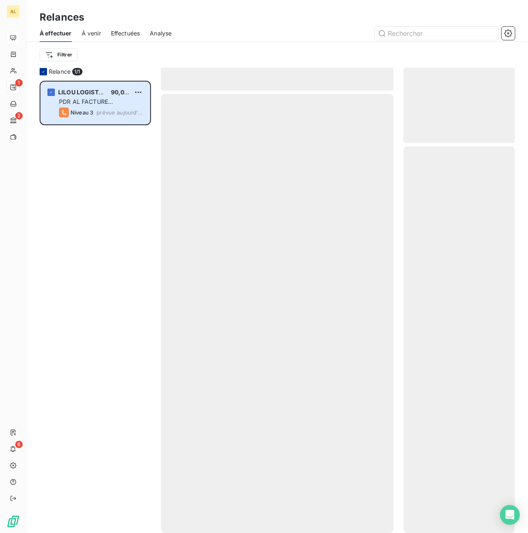
click at [45, 72] on icon at bounding box center [43, 71] width 5 height 5
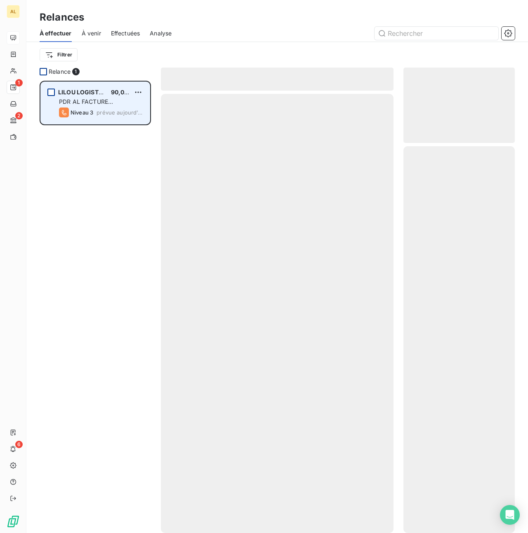
click at [49, 89] on div "grid" at bounding box center [50, 92] width 7 height 7
click at [47, 89] on div "grid" at bounding box center [50, 92] width 7 height 7
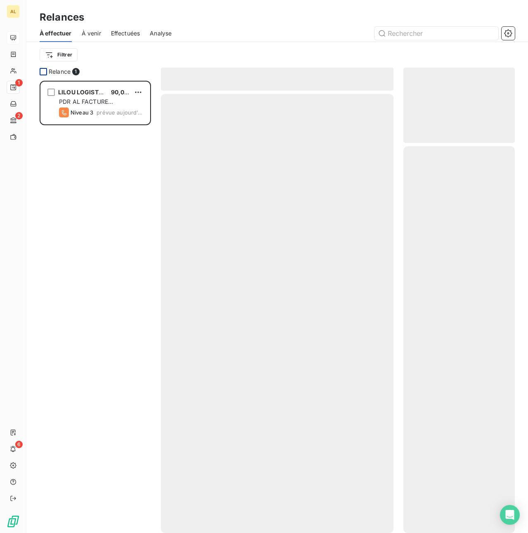
click at [46, 69] on div at bounding box center [43, 71] width 7 height 7
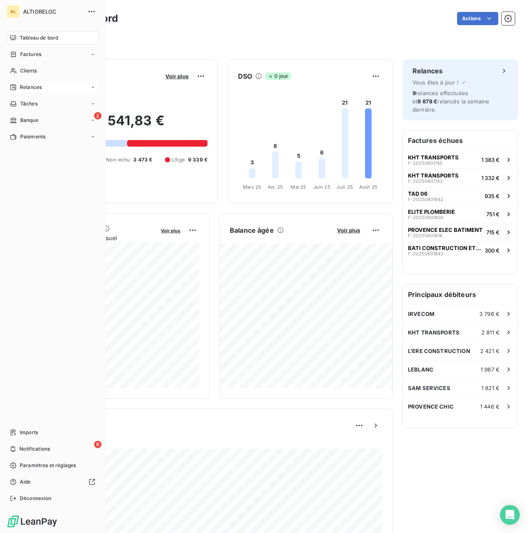
click at [22, 87] on span "Relances" at bounding box center [31, 87] width 22 height 7
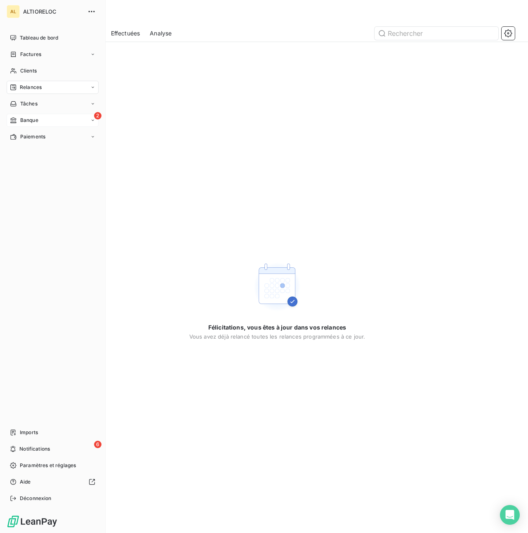
click at [23, 122] on span "Banque" at bounding box center [29, 120] width 18 height 7
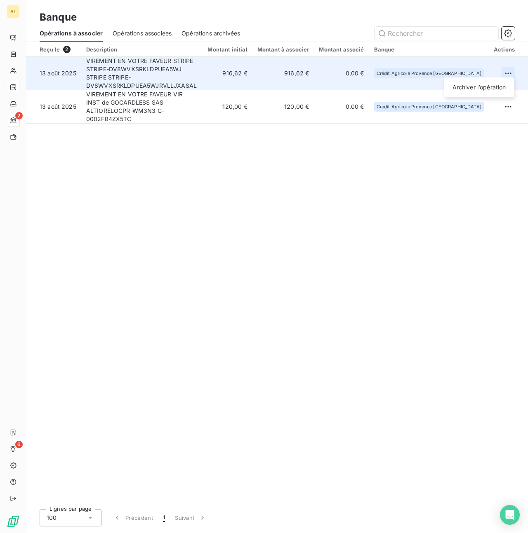
click at [509, 69] on html "AL 2 6 Banque Opérations à associer Opérations associées Opérations archivées R…" at bounding box center [264, 266] width 528 height 533
click at [485, 83] on div "Archiver l’opération" at bounding box center [478, 87] width 63 height 13
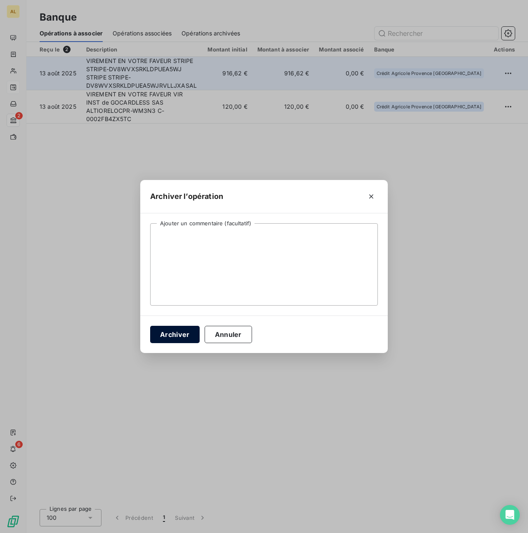
click at [183, 334] on button "Archiver" at bounding box center [174, 334] width 49 height 17
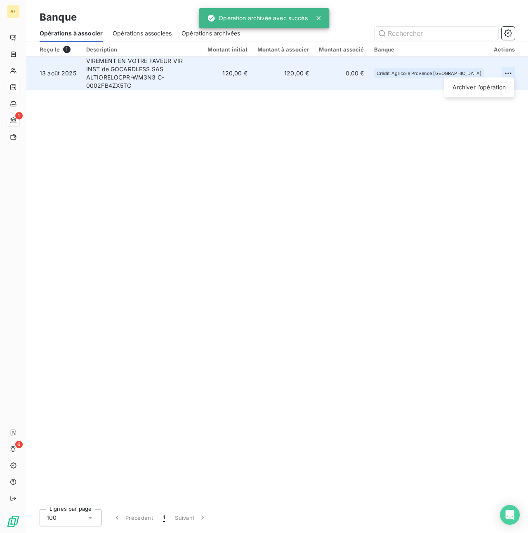
click at [507, 71] on html "AL 1 6 Banque Opérations à associer Opérations associées Opérations archivées R…" at bounding box center [264, 266] width 528 height 533
click at [477, 88] on div "Archiver l’opération" at bounding box center [478, 87] width 63 height 13
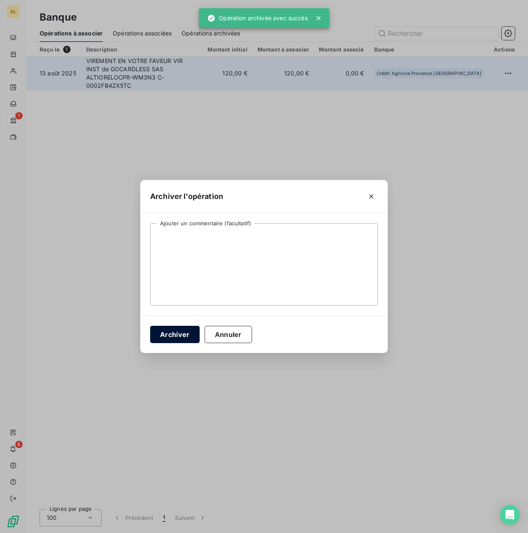
click at [166, 335] on button "Archiver" at bounding box center [174, 334] width 49 height 17
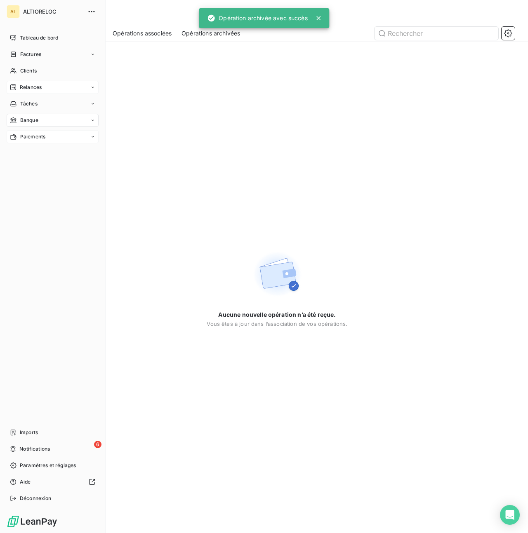
click at [26, 139] on span "Paiements" at bounding box center [32, 136] width 25 height 7
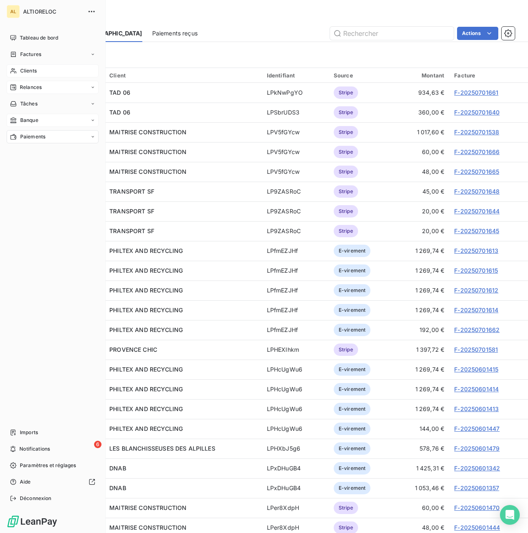
click at [25, 70] on span "Clients" at bounding box center [28, 70] width 16 height 7
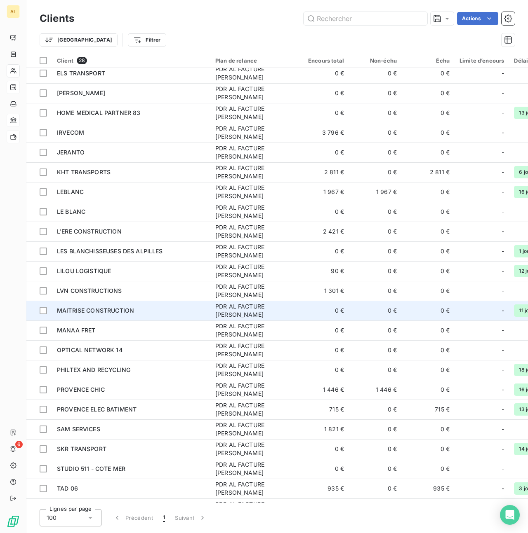
scroll to position [87, 0]
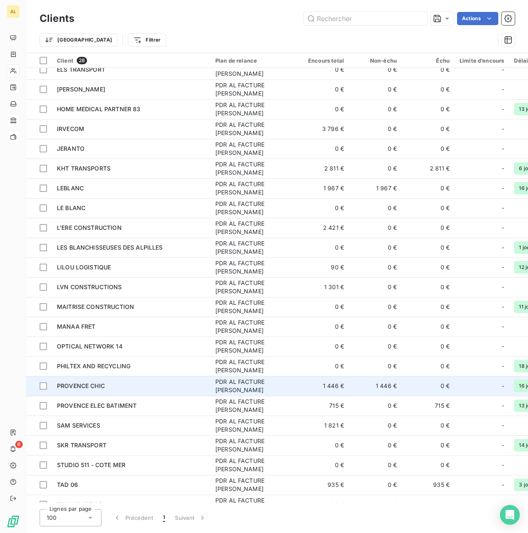
click at [76, 384] on span "PROVENCE CHIC" at bounding box center [81, 385] width 48 height 7
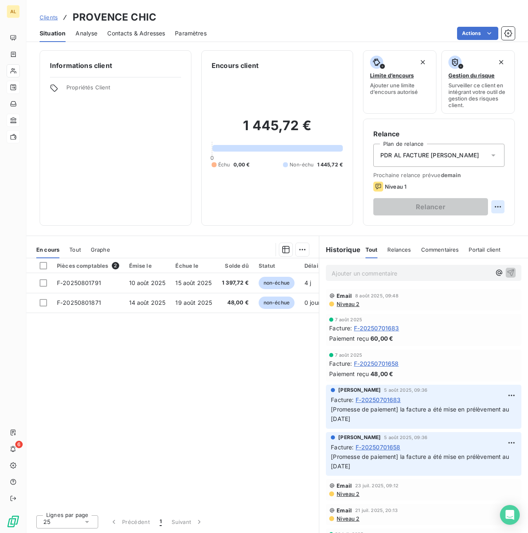
click at [492, 207] on html "AL 6 Clients PROVENCE CHIC Situation Analyse Contacts & Adresses Paramètres Act…" at bounding box center [264, 266] width 528 height 533
click at [476, 220] on div "Replanifier cette action" at bounding box center [464, 224] width 74 height 13
select select "7"
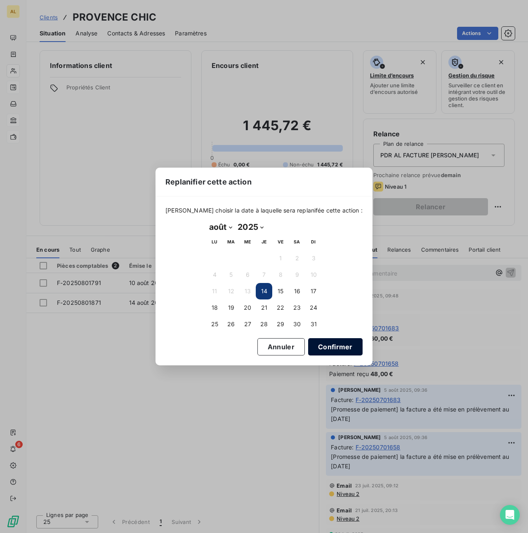
click at [320, 345] on button "Confirmer" at bounding box center [335, 346] width 54 height 17
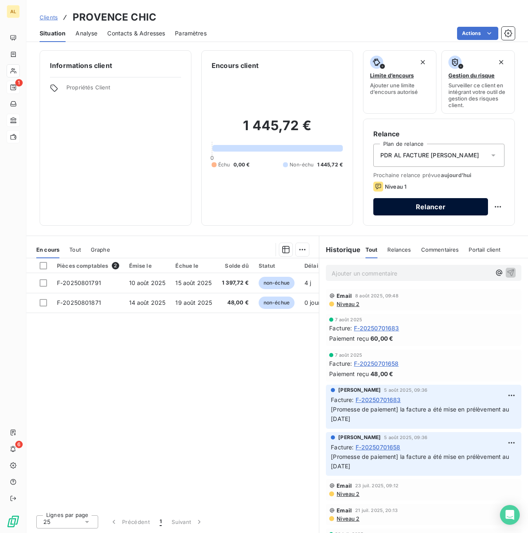
click at [424, 209] on button "Relancer" at bounding box center [430, 206] width 115 height 17
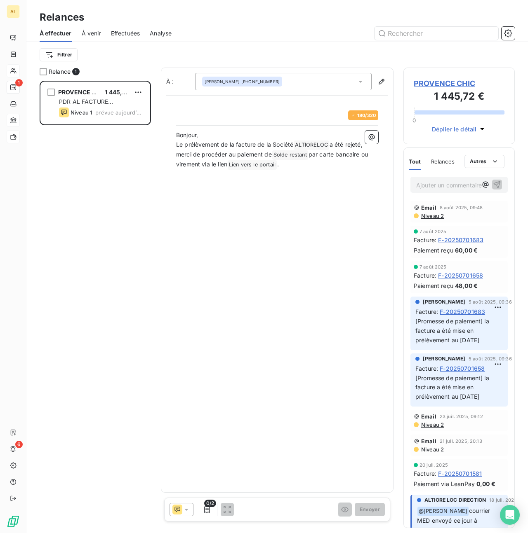
scroll to position [453, 111]
click at [186, 511] on icon at bounding box center [186, 510] width 4 height 2
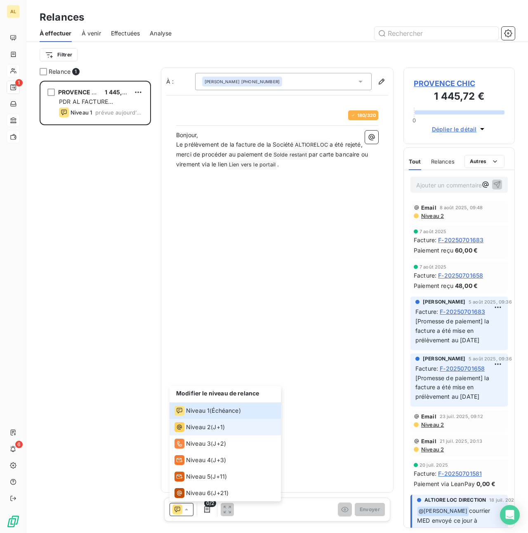
click at [197, 431] on span "Niveau 2" at bounding box center [198, 427] width 25 height 8
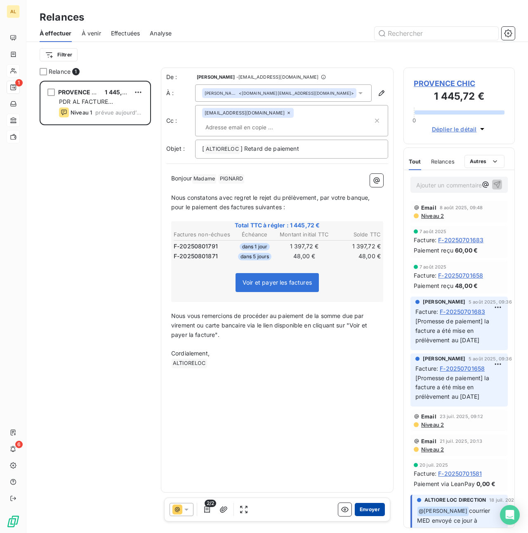
click at [368, 511] on button "Envoyer" at bounding box center [369, 509] width 30 height 13
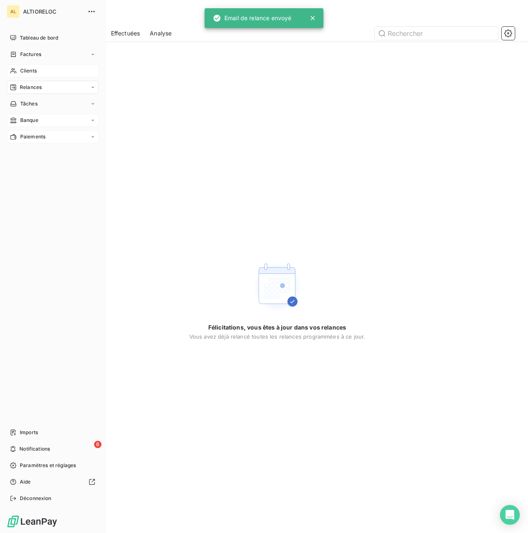
click at [26, 69] on span "Clients" at bounding box center [28, 70] width 16 height 7
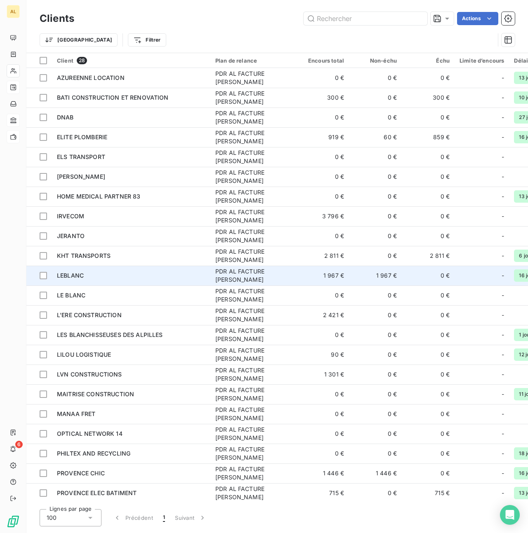
click at [74, 279] on span "LEBLANC" at bounding box center [70, 275] width 27 height 7
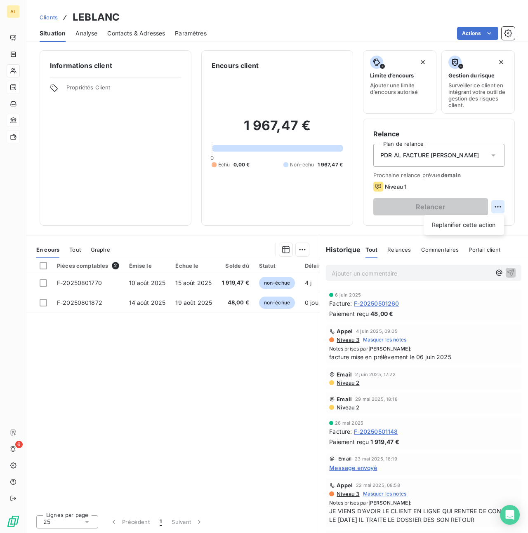
click at [495, 205] on html "AL 6 Clients LEBLANC Situation Analyse Contacts & Adresses Paramètres Actions I…" at bounding box center [264, 266] width 528 height 533
click at [474, 220] on div "Replanifier cette action" at bounding box center [464, 224] width 74 height 13
select select "7"
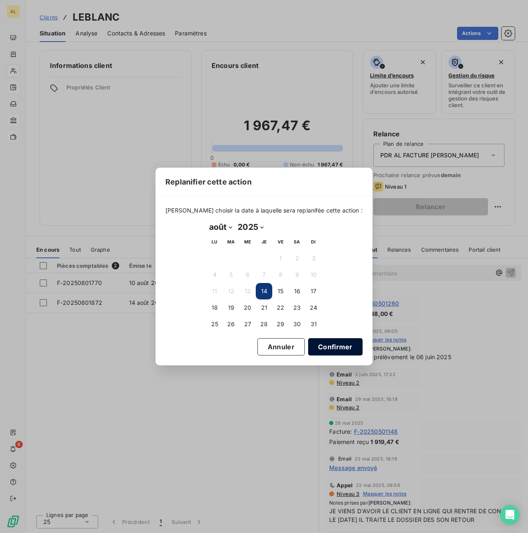
click at [318, 344] on button "Confirmer" at bounding box center [335, 346] width 54 height 17
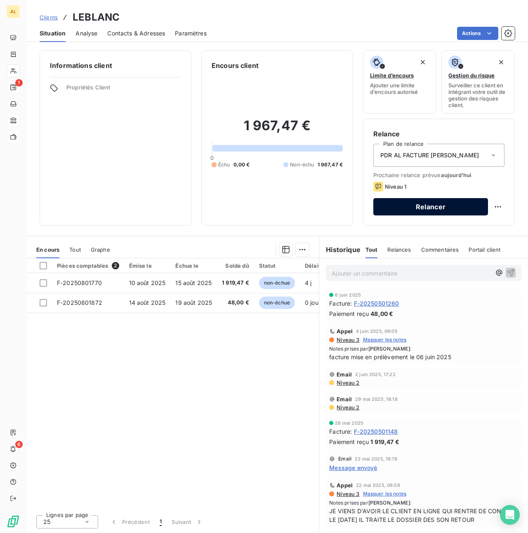
click at [397, 202] on button "Relancer" at bounding box center [430, 206] width 115 height 17
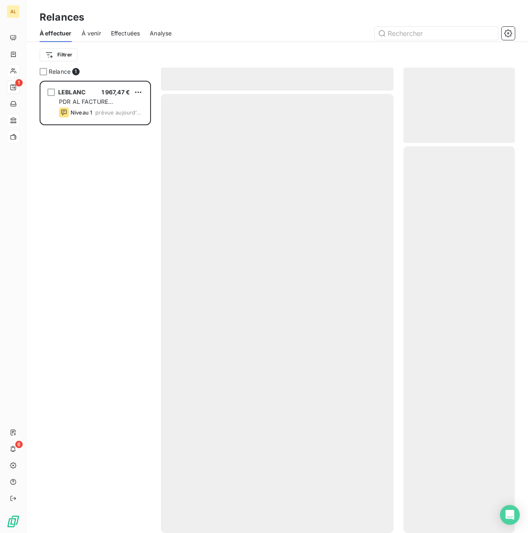
scroll to position [453, 111]
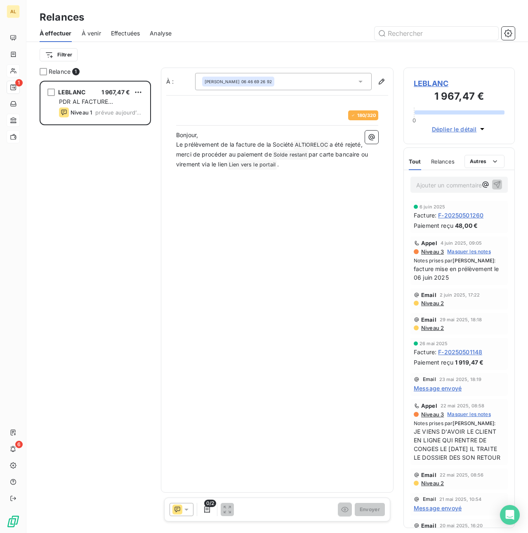
click at [188, 510] on icon at bounding box center [186, 510] width 8 height 8
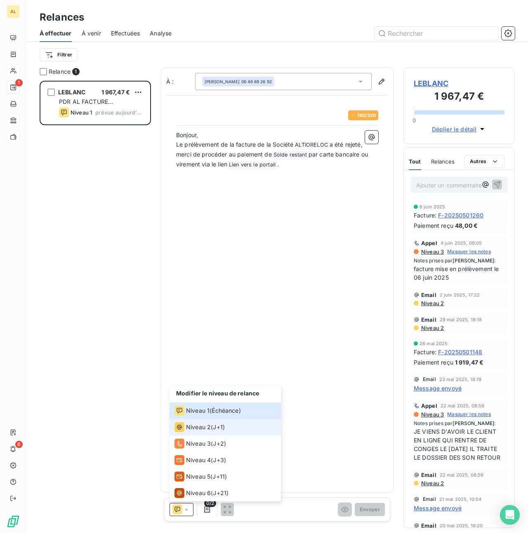
click at [195, 431] on span "Niveau 2" at bounding box center [198, 427] width 25 height 8
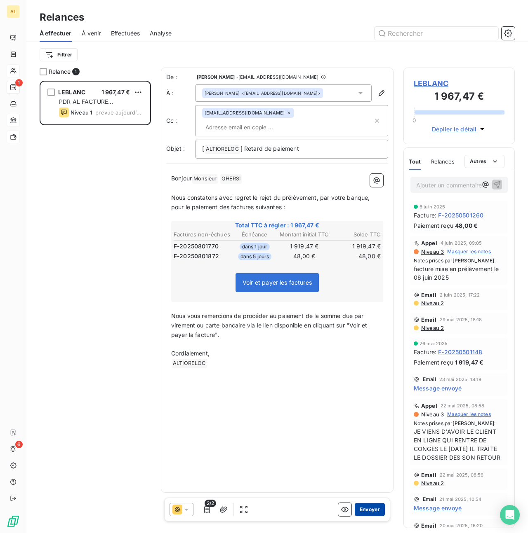
click at [365, 511] on button "Envoyer" at bounding box center [369, 509] width 30 height 13
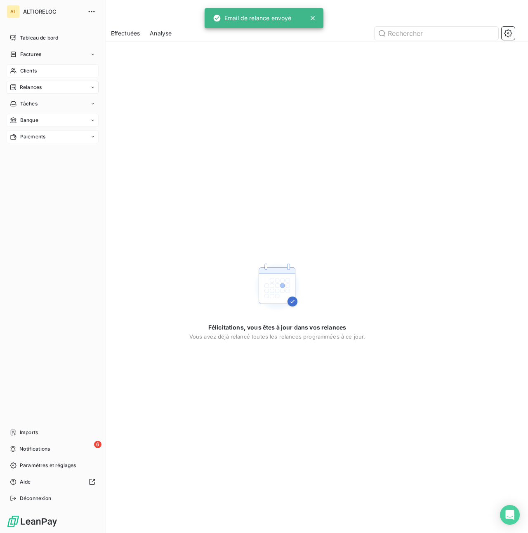
click at [26, 73] on span "Clients" at bounding box center [28, 70] width 16 height 7
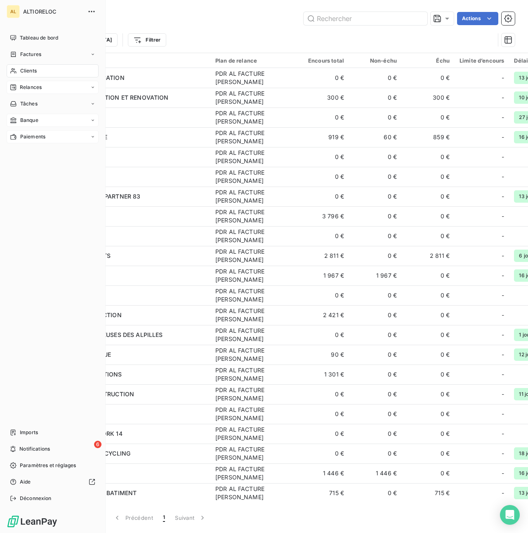
click at [23, 70] on span "Clients" at bounding box center [28, 70] width 16 height 7
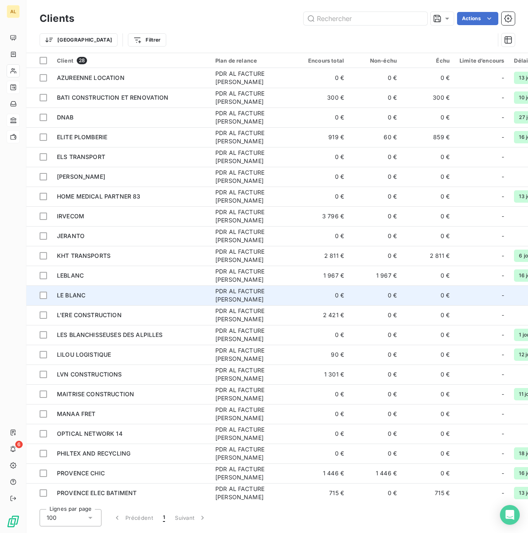
click at [63, 295] on span "LE BLANC" at bounding box center [71, 295] width 28 height 7
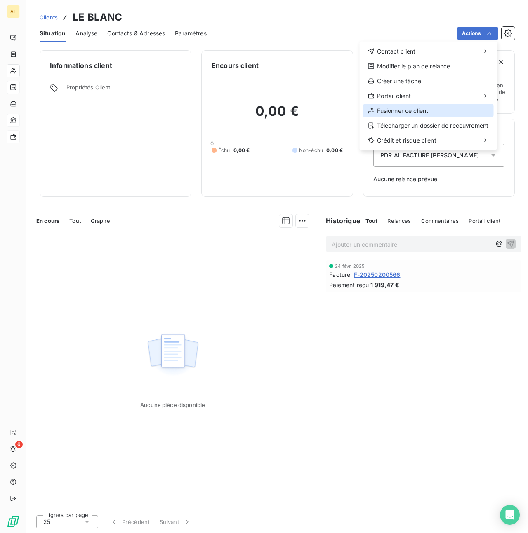
click at [399, 112] on div "Fusionner ce client" at bounding box center [428, 110] width 131 height 13
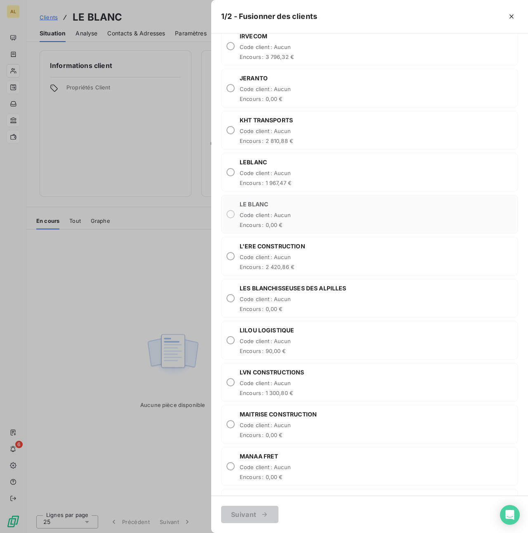
scroll to position [465, 0]
click at [272, 174] on span "Code client : Aucun" at bounding box center [265, 174] width 52 height 7
radio input "true"
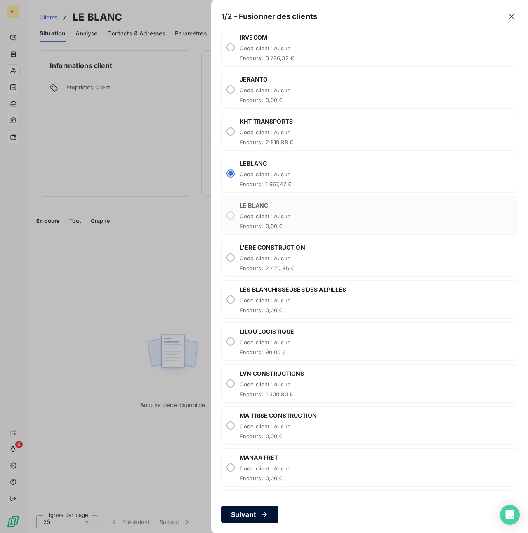
click at [248, 517] on button "Suivant" at bounding box center [249, 514] width 57 height 17
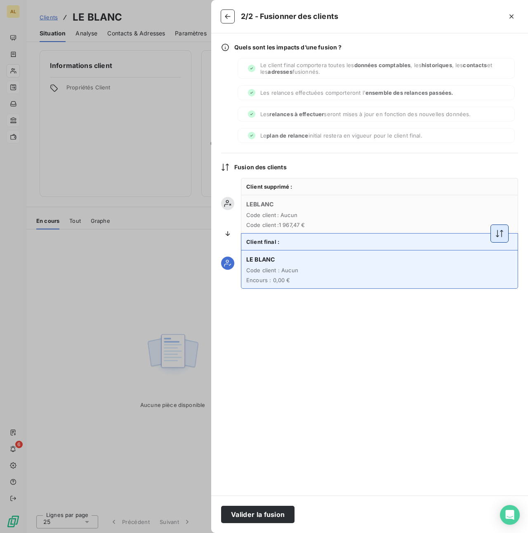
click at [501, 234] on icon "button" at bounding box center [498, 233] width 7 height 7
click at [230, 21] on button "button" at bounding box center [227, 16] width 13 height 13
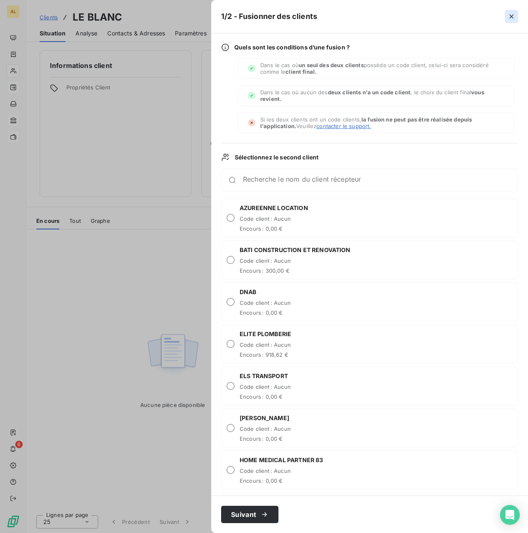
click at [509, 16] on icon "button" at bounding box center [511, 16] width 8 height 8
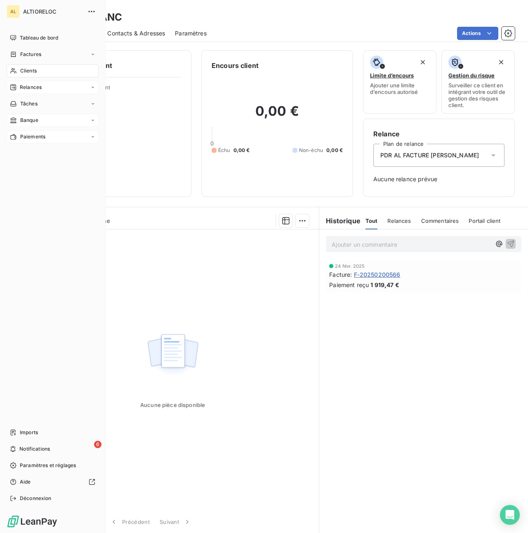
click at [26, 68] on span "Clients" at bounding box center [28, 70] width 16 height 7
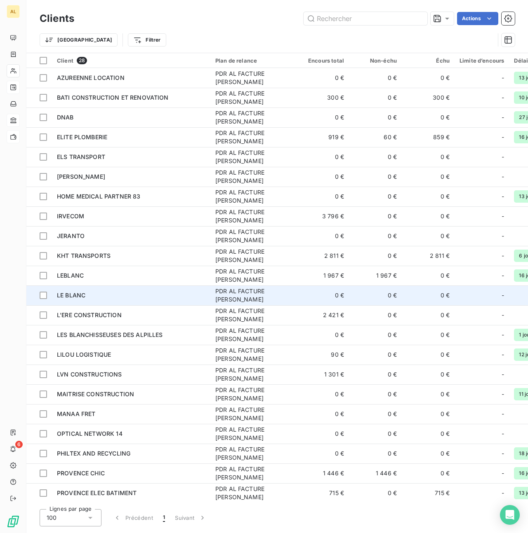
click at [66, 295] on span "LE BLANC" at bounding box center [71, 295] width 28 height 7
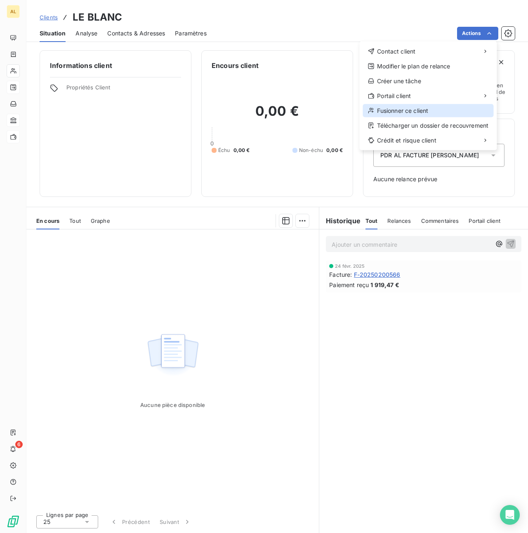
click at [390, 112] on div "Fusionner ce client" at bounding box center [428, 110] width 131 height 13
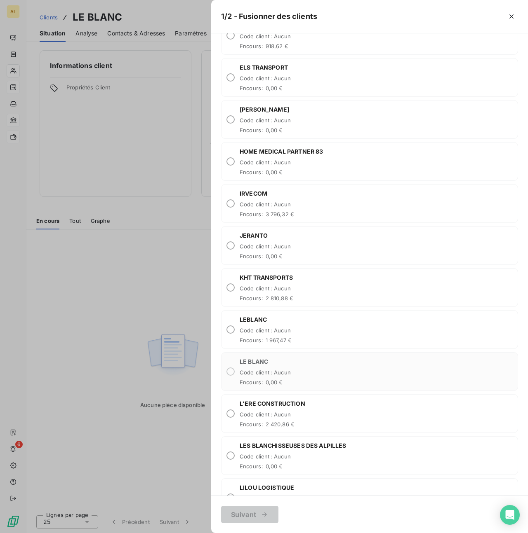
scroll to position [317, 0]
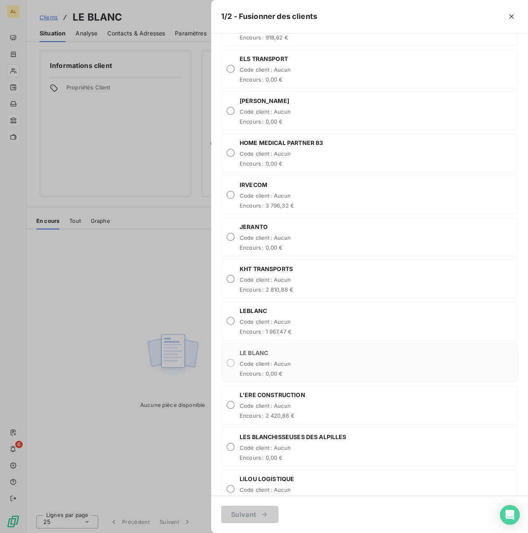
click at [262, 320] on span "Code client : Aucun" at bounding box center [265, 322] width 52 height 7
radio input "true"
click at [251, 516] on button "Suivant" at bounding box center [249, 514] width 57 height 17
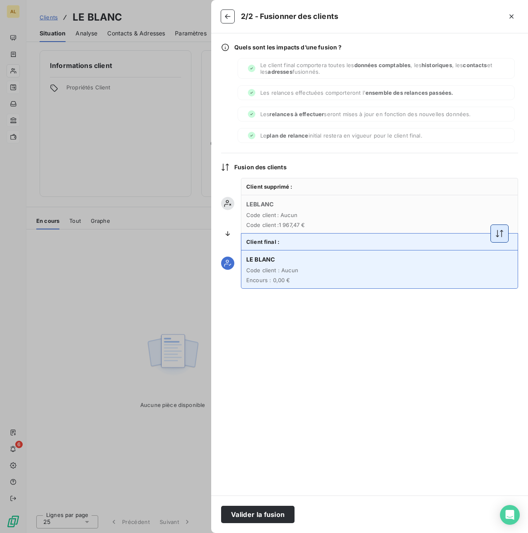
click at [497, 232] on icon "button" at bounding box center [499, 234] width 8 height 8
click at [257, 514] on button "Valider la fusion" at bounding box center [257, 514] width 73 height 17
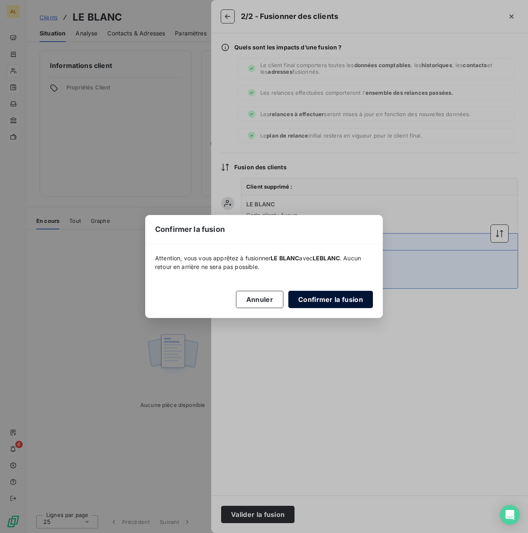
click at [333, 299] on button "Confirmer la fusion" at bounding box center [330, 299] width 84 height 17
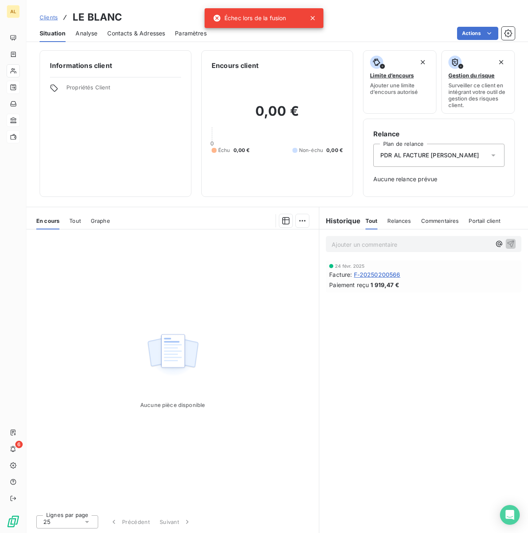
click at [314, 17] on icon at bounding box center [312, 18] width 4 height 4
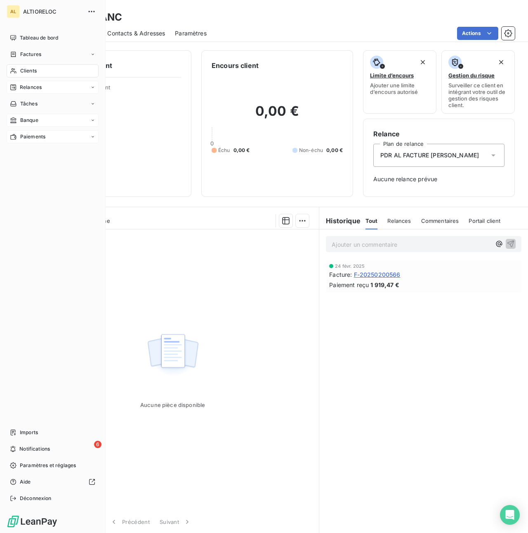
click at [27, 73] on span "Clients" at bounding box center [28, 70] width 16 height 7
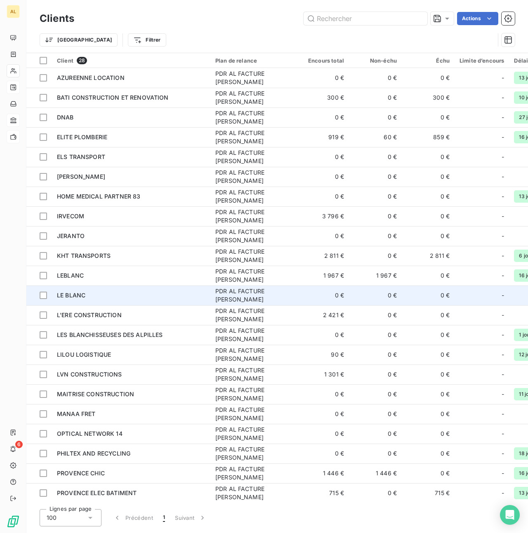
click at [56, 299] on td "LE BLANC" at bounding box center [131, 296] width 158 height 20
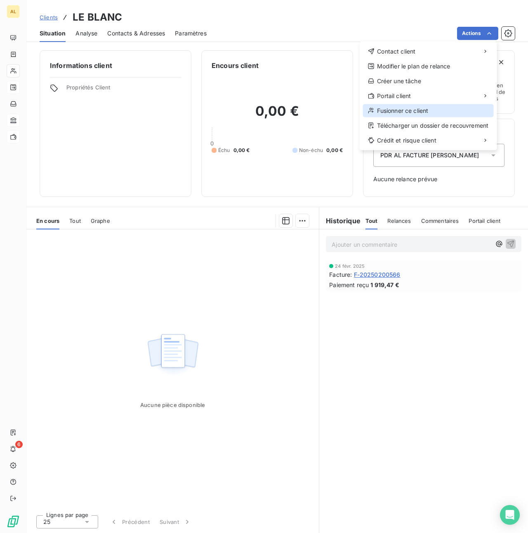
click at [385, 106] on div "Fusionner ce client" at bounding box center [428, 110] width 131 height 13
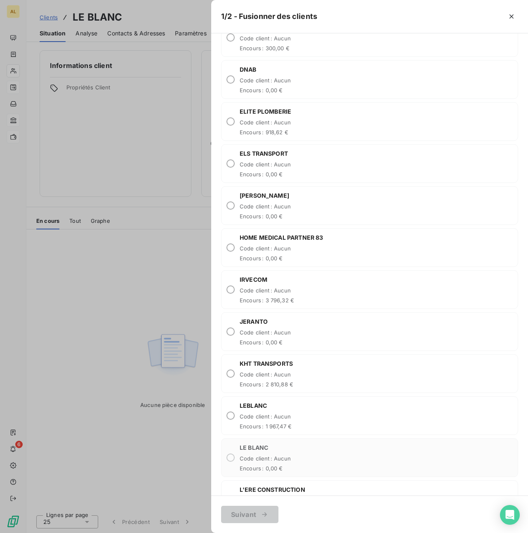
scroll to position [348, 0]
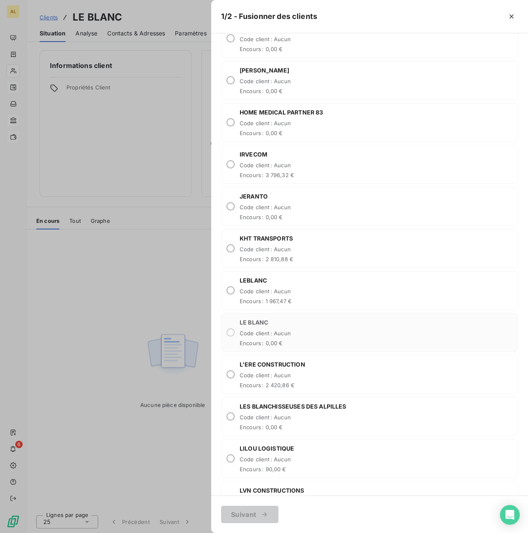
click at [258, 282] on span "LEBLANC" at bounding box center [265, 281] width 52 height 8
radio input "true"
click at [258, 511] on div "button" at bounding box center [262, 515] width 12 height 8
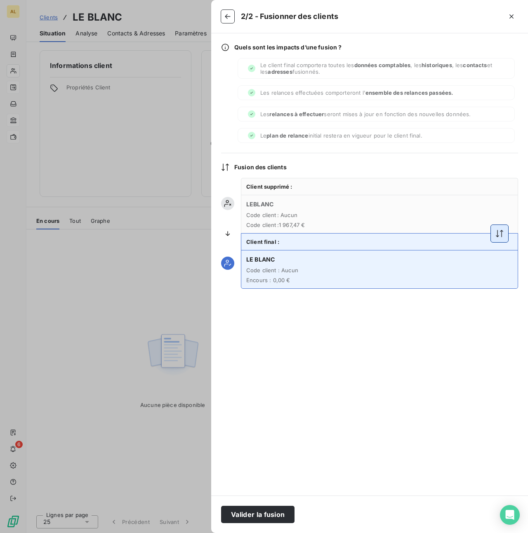
click at [500, 236] on icon "button" at bounding box center [499, 234] width 8 height 8
click at [264, 518] on button "Valider la fusion" at bounding box center [257, 514] width 73 height 17
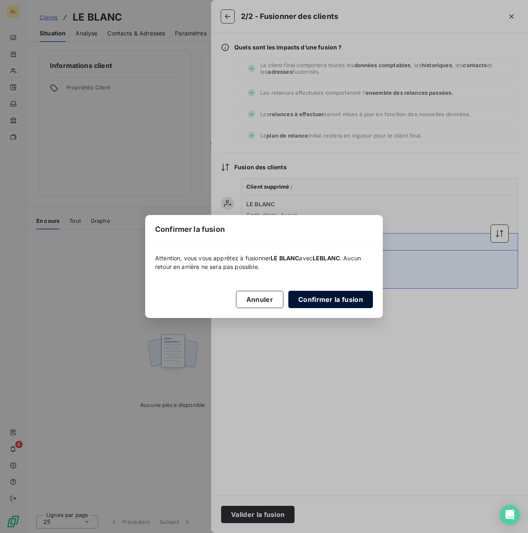
click at [317, 296] on button "Confirmer la fusion" at bounding box center [330, 299] width 84 height 17
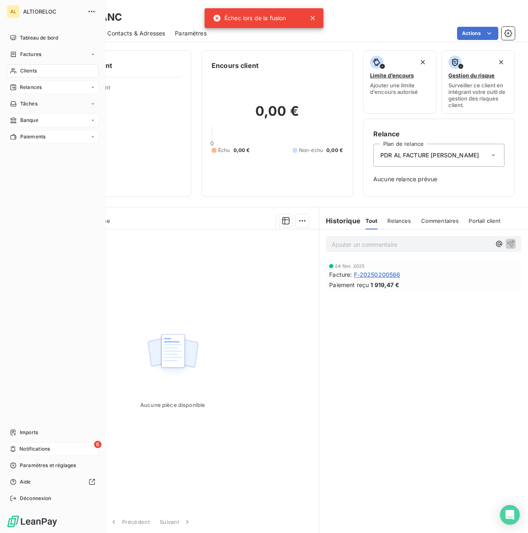
click at [19, 446] on div "6 Notifications" at bounding box center [53, 449] width 92 height 13
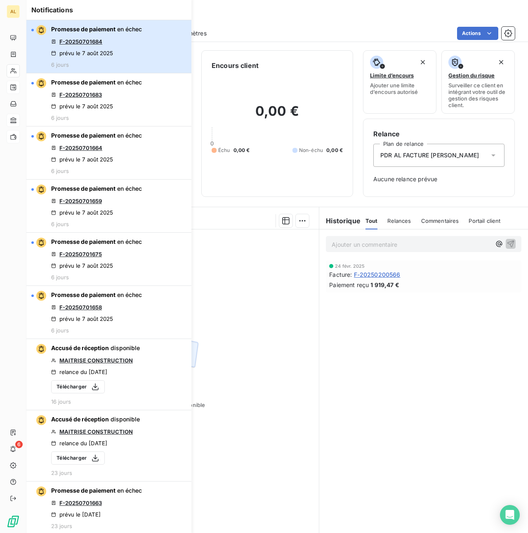
click at [101, 35] on div "Promesse de paiement en échec F-20250701684 prévu le [DATE] 6 jours" at bounding box center [96, 46] width 91 height 43
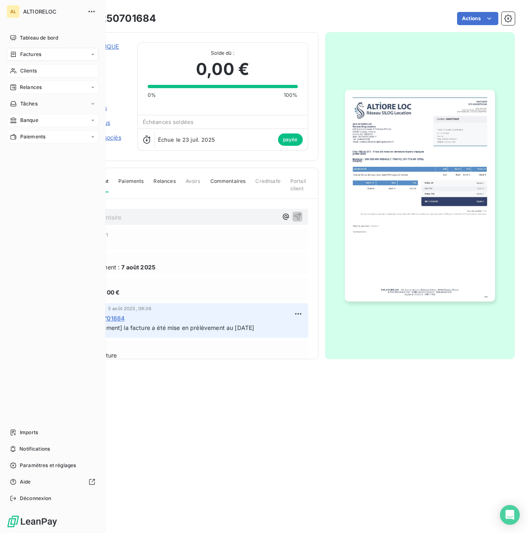
click at [30, 87] on span "Relances" at bounding box center [31, 87] width 22 height 7
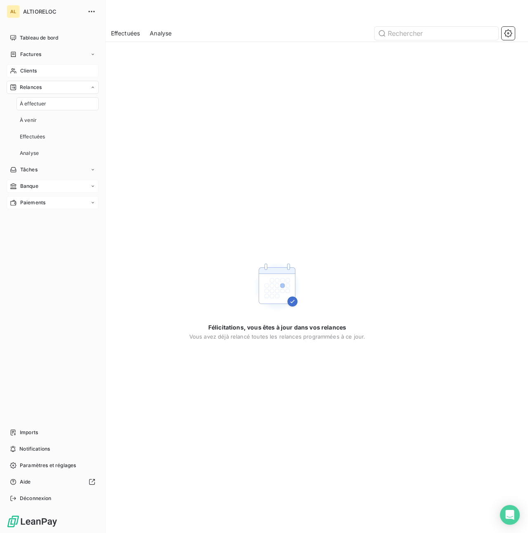
click at [25, 72] on span "Clients" at bounding box center [28, 70] width 16 height 7
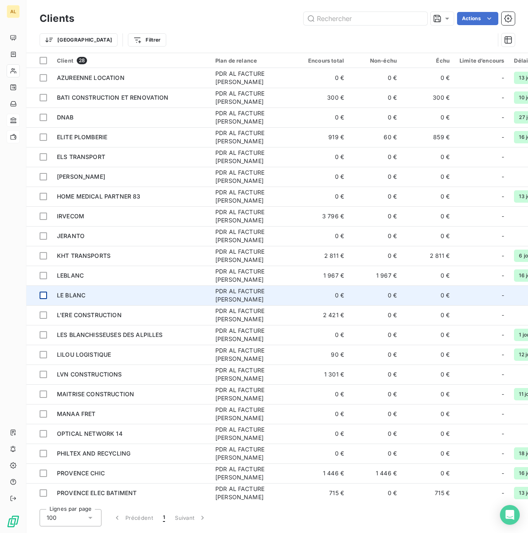
click at [42, 299] on div at bounding box center [43, 295] width 7 height 7
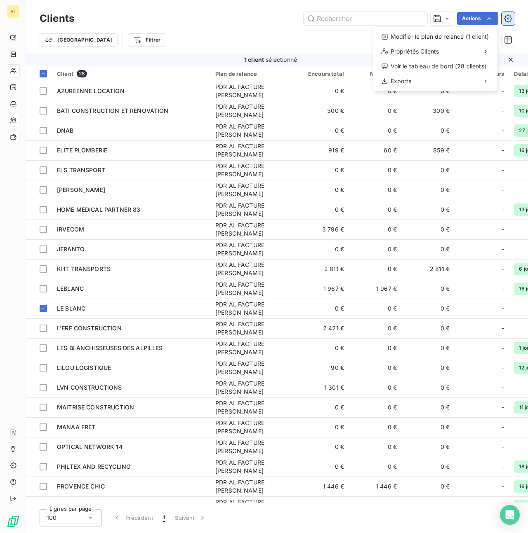
click at [507, 20] on html "AL Clients Actions Modifier le plan de relance (1 client) Propriétés Clients Vo…" at bounding box center [264, 266] width 528 height 533
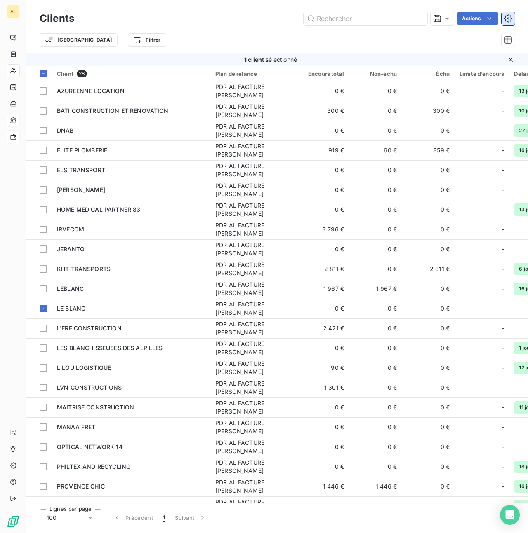
click at [507, 20] on icon "button" at bounding box center [508, 18] width 8 height 8
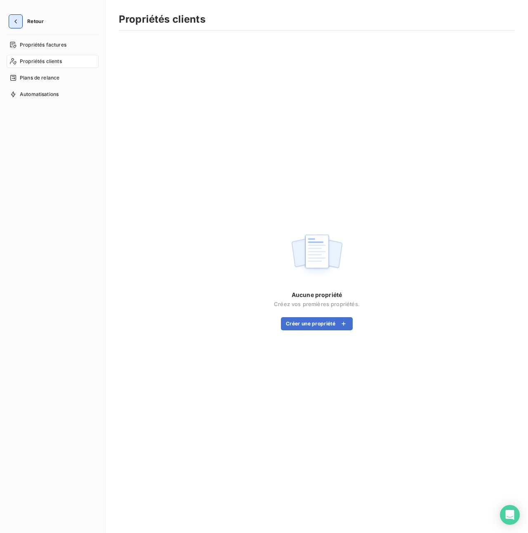
click at [13, 22] on icon "button" at bounding box center [16, 21] width 8 height 8
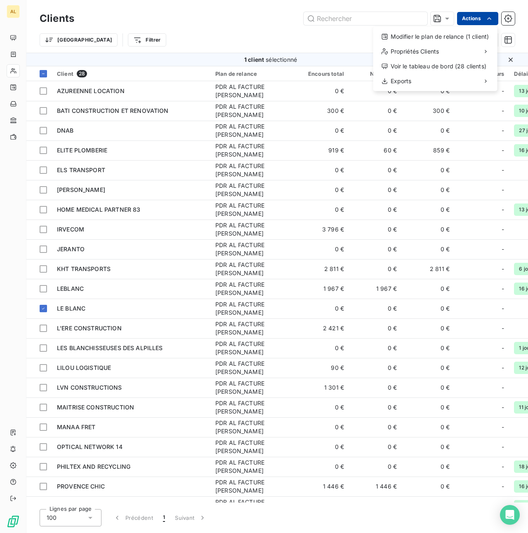
click at [477, 21] on html "AL Clients Actions Modifier le plan de relance (1 client) Propriétés Clients Vo…" at bounding box center [264, 266] width 528 height 533
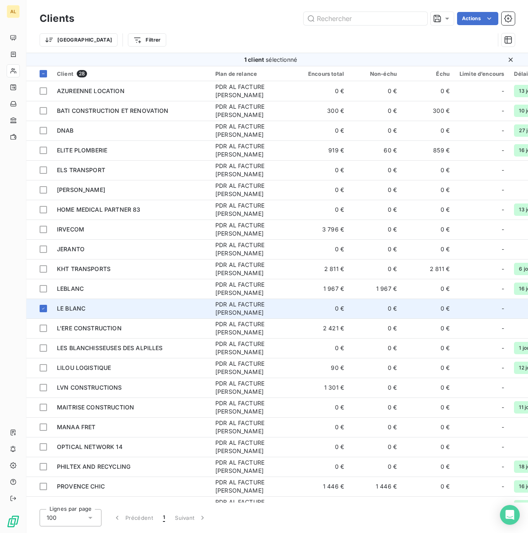
click at [83, 302] on html "AL Clients Actions Trier Filtrer 1 client sélectionné Client 28 Plan de relance…" at bounding box center [264, 266] width 528 height 533
click at [78, 308] on span "LE BLANC" at bounding box center [71, 308] width 28 height 7
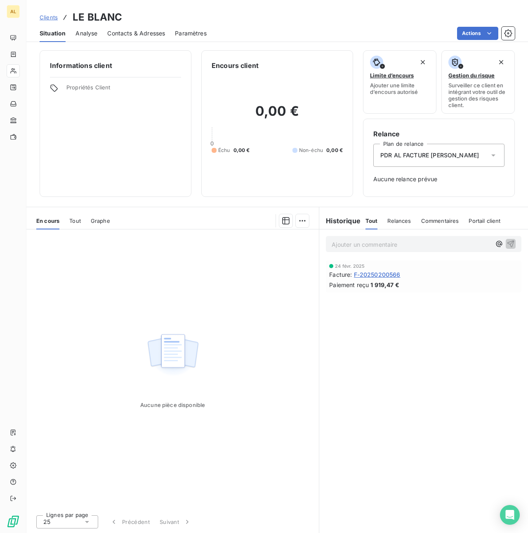
click at [129, 97] on html "AL Clients LE BLANC Situation Analyse Contacts & Adresses Paramètres Actions In…" at bounding box center [264, 266] width 528 height 533
click at [88, 36] on span "Analyse" at bounding box center [86, 33] width 22 height 8
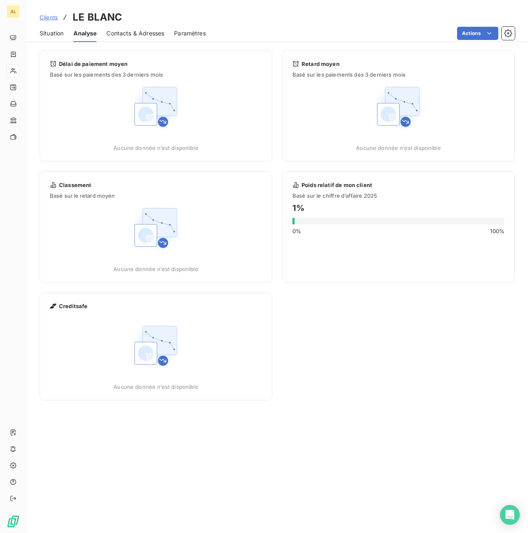
click at [123, 37] on span "Contacts & Adresses" at bounding box center [135, 33] width 58 height 8
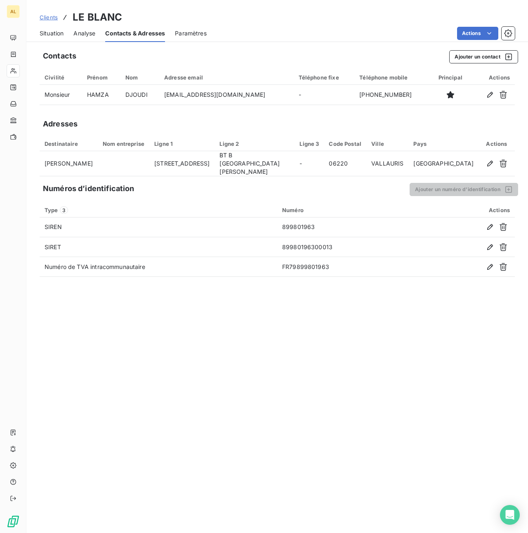
click at [188, 38] on div "Paramètres" at bounding box center [191, 33] width 32 height 17
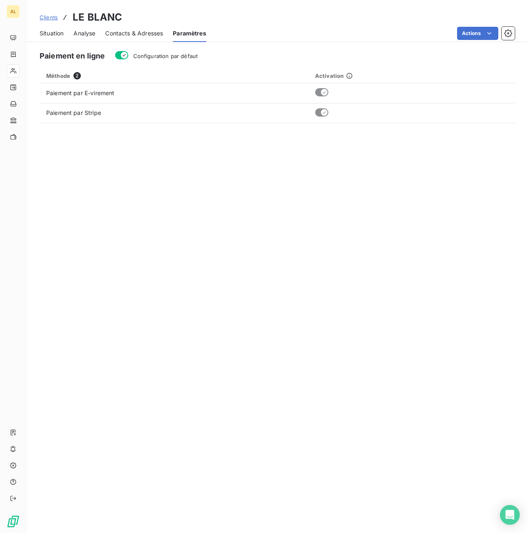
click at [50, 32] on span "Situation" at bounding box center [52, 33] width 24 height 8
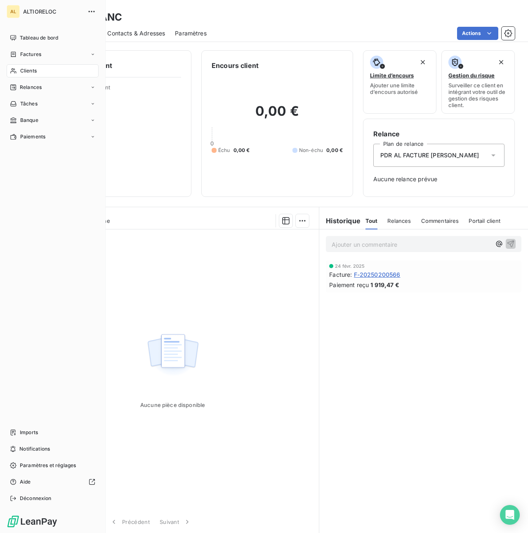
click at [33, 68] on span "Clients" at bounding box center [28, 70] width 16 height 7
